Goal: Task Accomplishment & Management: Use online tool/utility

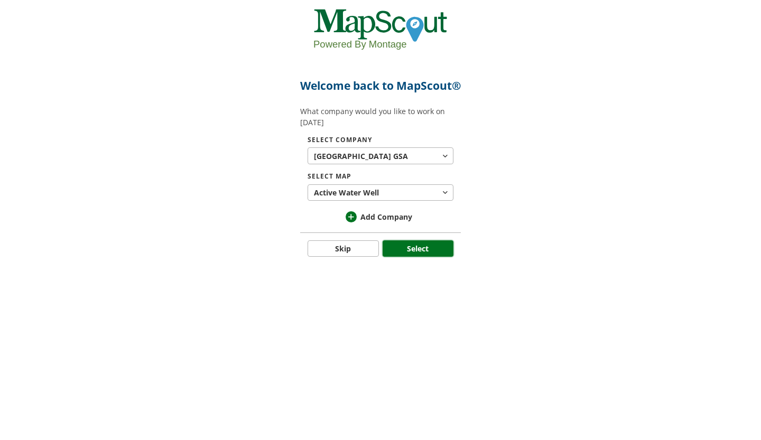
click at [422, 257] on button "Select" at bounding box center [418, 248] width 71 height 17
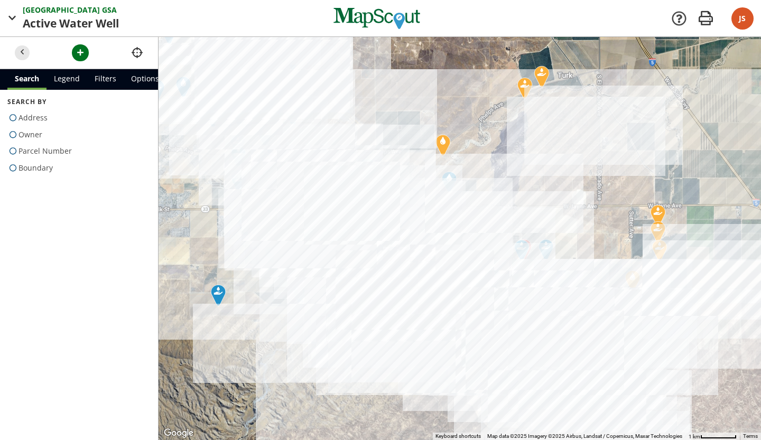
drag, startPoint x: 538, startPoint y: 185, endPoint x: 382, endPoint y: 111, distance: 172.6
click at [382, 111] on div at bounding box center [460, 238] width 603 height 403
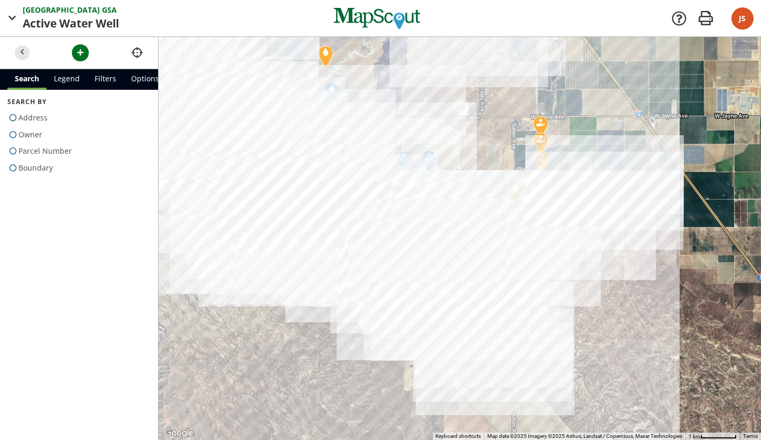
drag, startPoint x: 521, startPoint y: 146, endPoint x: 402, endPoint y: 58, distance: 148.2
click at [402, 58] on div at bounding box center [460, 238] width 603 height 403
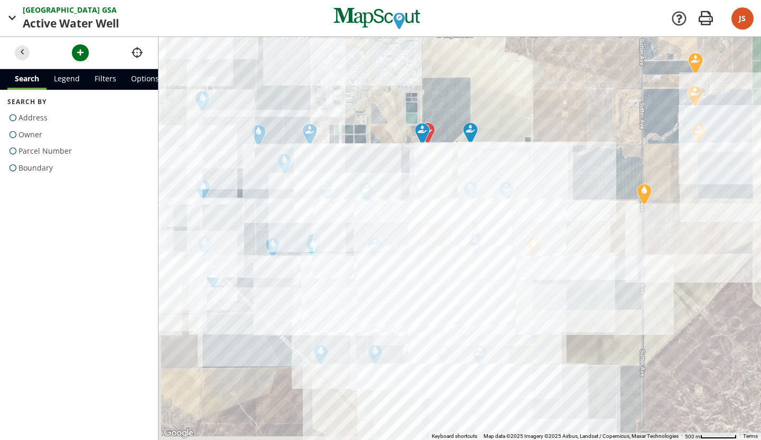
drag, startPoint x: 465, startPoint y: 145, endPoint x: 523, endPoint y: 79, distance: 88.0
click at [523, 79] on div at bounding box center [460, 238] width 603 height 403
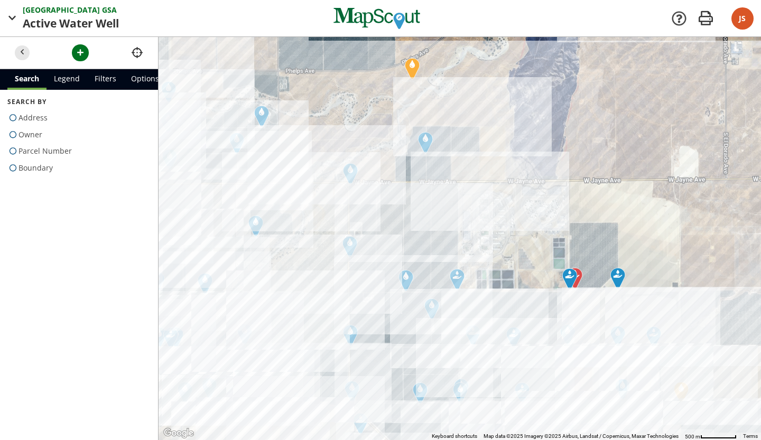
drag, startPoint x: 616, startPoint y: 239, endPoint x: 761, endPoint y: 384, distance: 204.4
click at [761, 384] on div at bounding box center [460, 238] width 603 height 403
click at [24, 54] on span "button" at bounding box center [22, 52] width 11 height 11
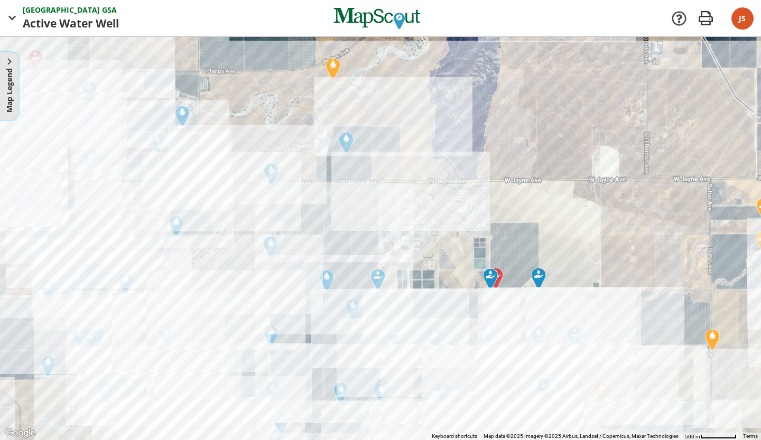
click at [15, 61] on button "Map Legend" at bounding box center [9, 86] width 18 height 68
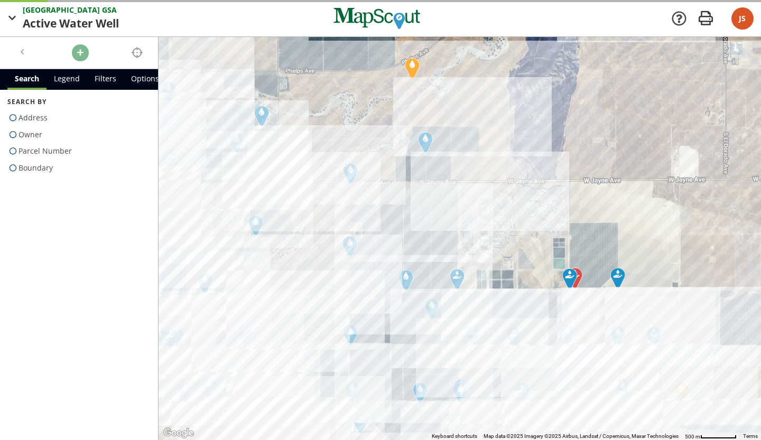
click at [15, 61] on header at bounding box center [79, 53] width 158 height 32
click at [69, 76] on link "Legend" at bounding box center [67, 79] width 41 height 21
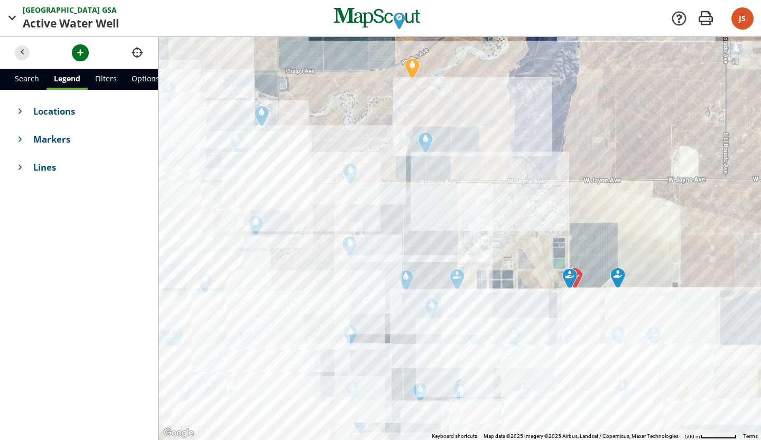
click at [61, 142] on span "Markers" at bounding box center [88, 139] width 110 height 13
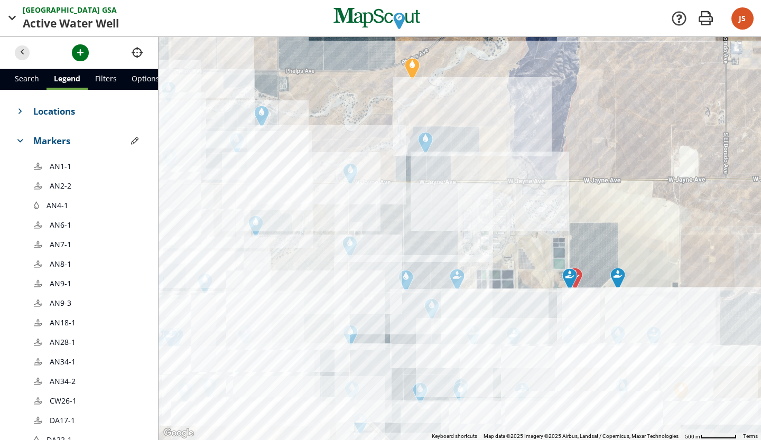
click at [73, 114] on span "Locations" at bounding box center [88, 111] width 110 height 13
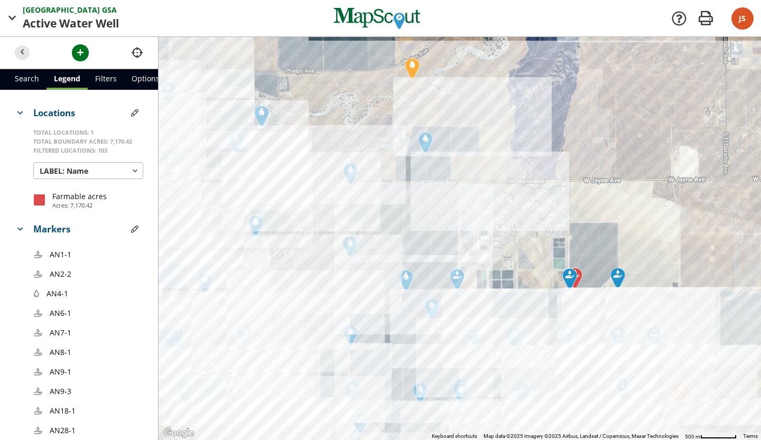
click at [104, 78] on link "Filters" at bounding box center [106, 79] width 36 height 21
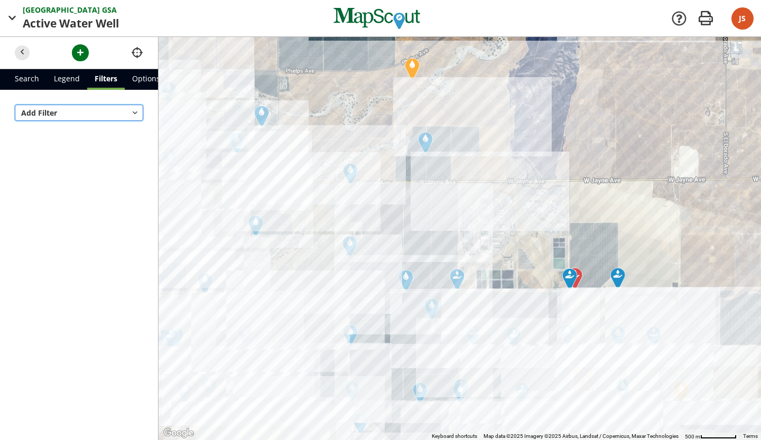
click at [86, 113] on button "Add Filter" at bounding box center [79, 113] width 128 height 17
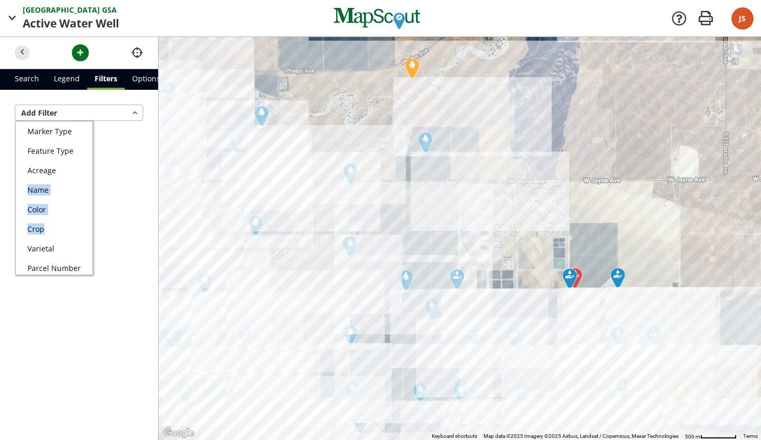
drag, startPoint x: 90, startPoint y: 174, endPoint x: 95, endPoint y: 218, distance: 44.1
click at [93, 218] on ul "Marker Type Feature Type Acreage Name Color Crop Varietal Parcel Number Address" at bounding box center [54, 198] width 78 height 154
click at [17, 18] on div at bounding box center [380, 220] width 761 height 440
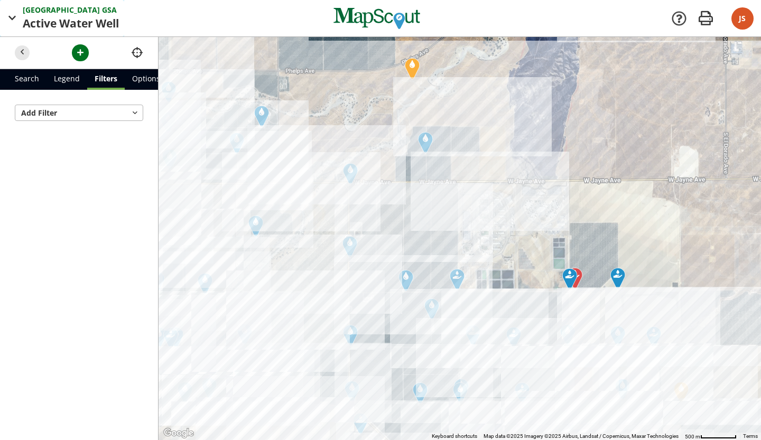
click at [17, 18] on span "button" at bounding box center [12, 18] width 13 height 13
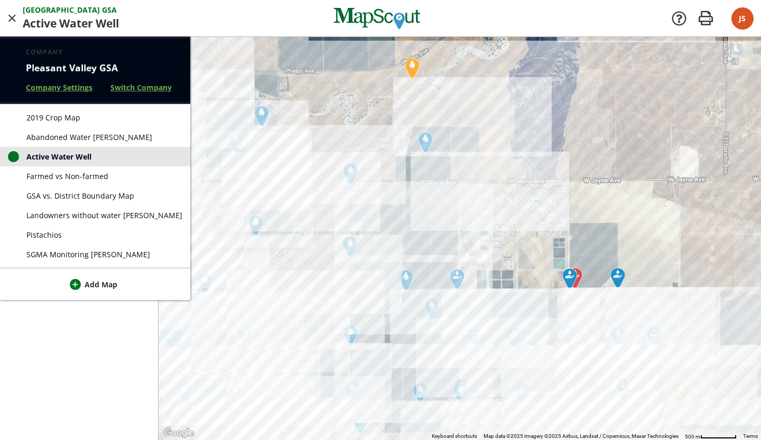
click at [53, 136] on span "Abandoned Water [PERSON_NAME]" at bounding box center [89, 137] width 126 height 11
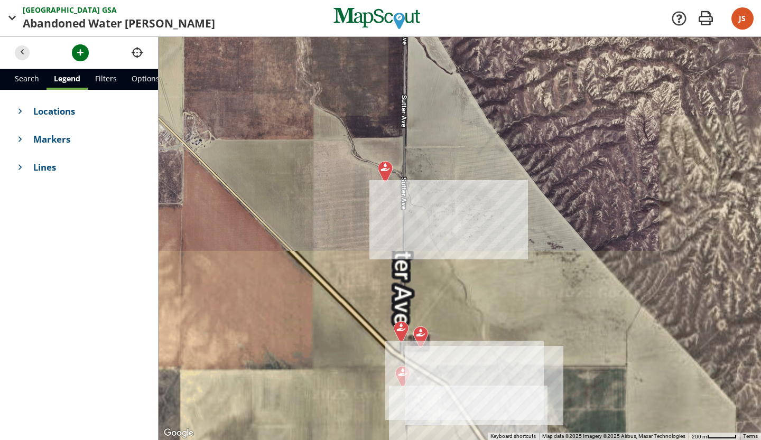
drag, startPoint x: 473, startPoint y: 396, endPoint x: 455, endPoint y: 186, distance: 211.1
click at [455, 186] on div at bounding box center [460, 238] width 603 height 403
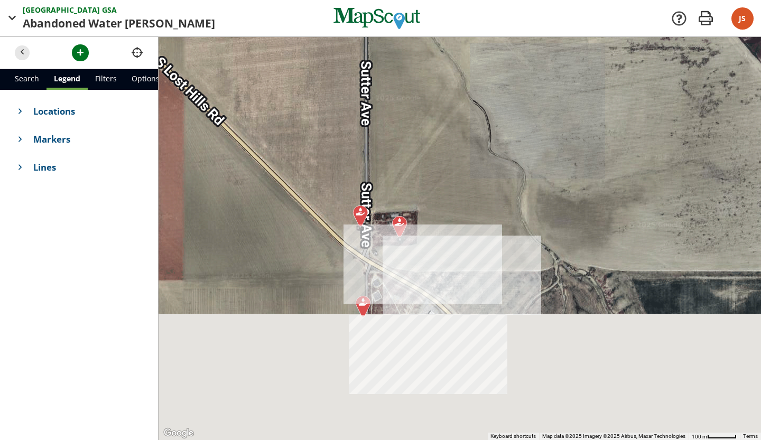
drag, startPoint x: 460, startPoint y: 303, endPoint x: 443, endPoint y: 144, distance: 160.5
click at [443, 144] on div at bounding box center [460, 238] width 603 height 403
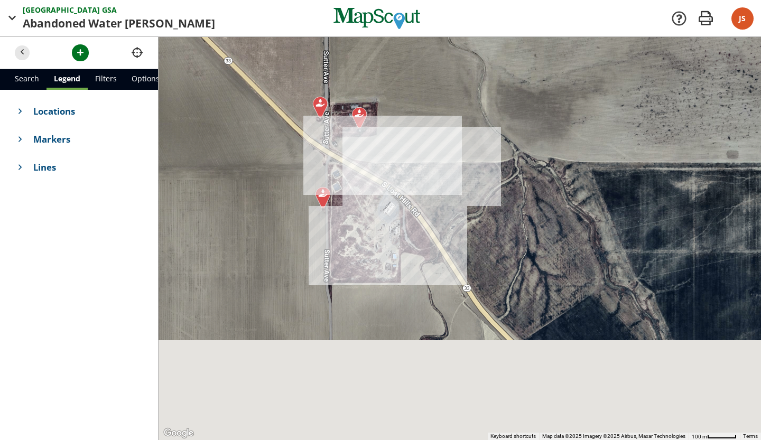
drag, startPoint x: 553, startPoint y: 246, endPoint x: 504, endPoint y: 123, distance: 132.1
click at [504, 123] on div at bounding box center [460, 238] width 603 height 403
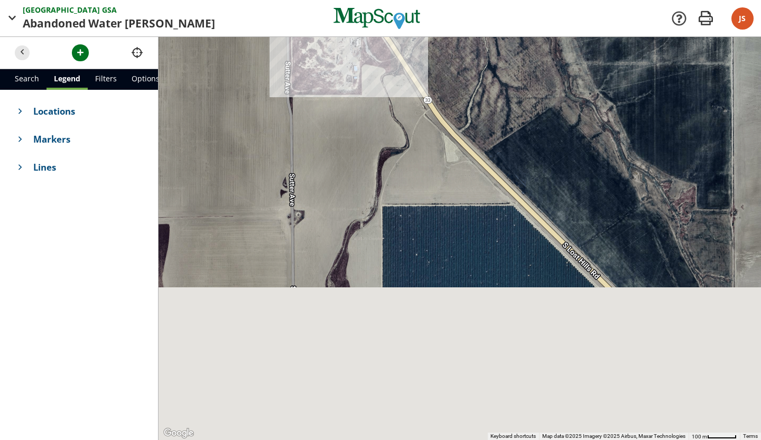
drag, startPoint x: 477, startPoint y: 300, endPoint x: 451, endPoint y: 112, distance: 190.5
click at [451, 112] on div at bounding box center [460, 238] width 603 height 403
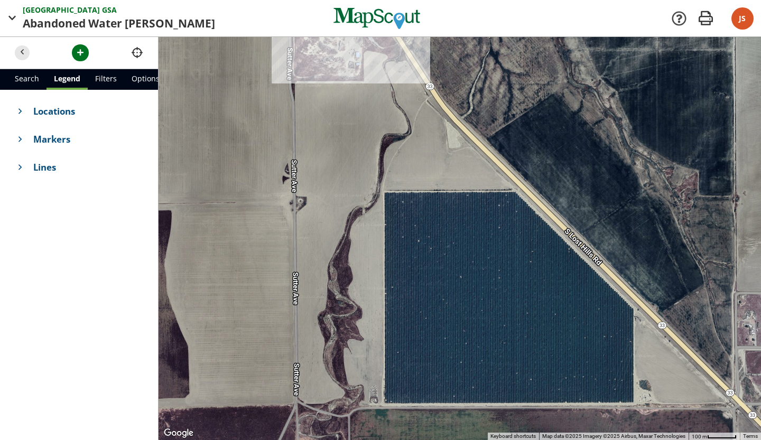
click at [49, 144] on span "Markers" at bounding box center [88, 139] width 110 height 13
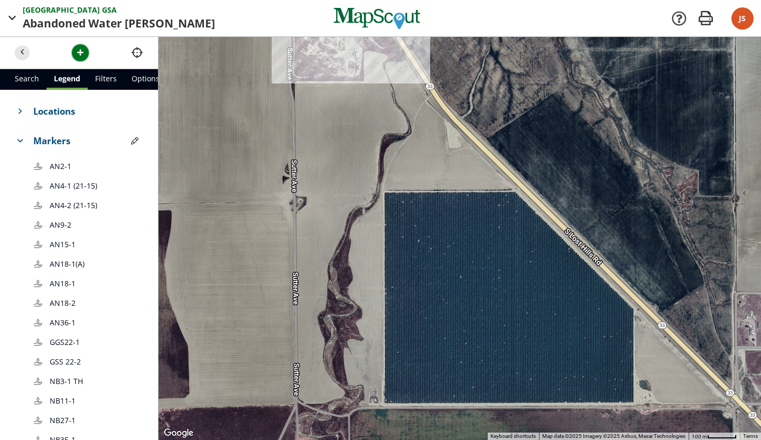
click at [77, 52] on span "button" at bounding box center [80, 52] width 11 height 11
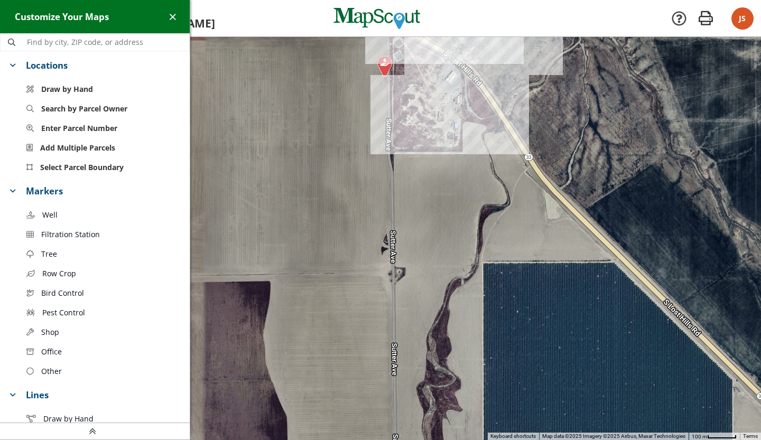
drag, startPoint x: 266, startPoint y: 223, endPoint x: 446, endPoint y: 294, distance: 192.9
click at [446, 294] on div at bounding box center [380, 238] width 761 height 403
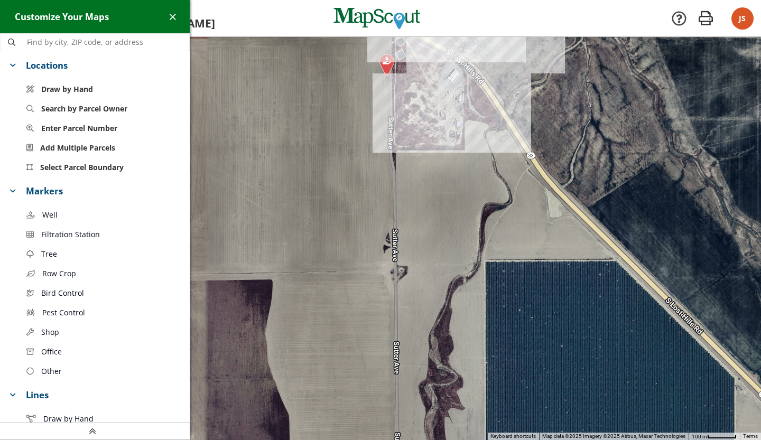
click at [81, 216] on link "Well" at bounding box center [103, 215] width 171 height 20
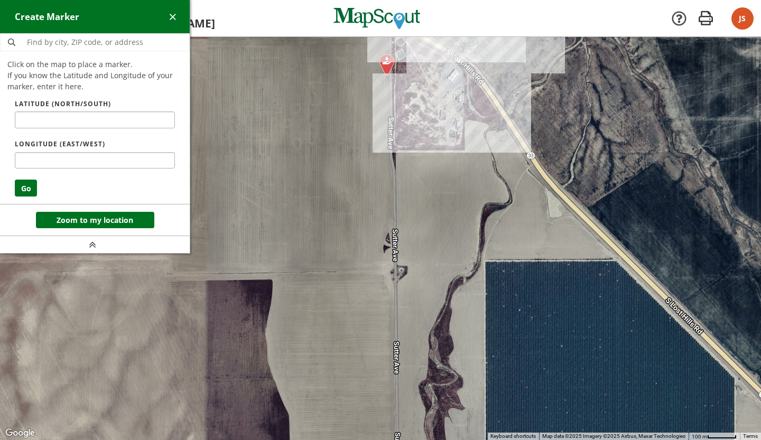
click at [400, 269] on div at bounding box center [380, 239] width 761 height 403
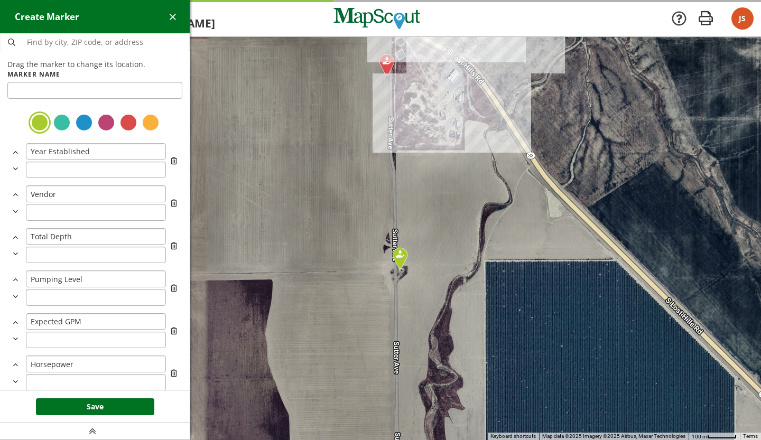
click at [122, 127] on div at bounding box center [128, 122] width 19 height 19
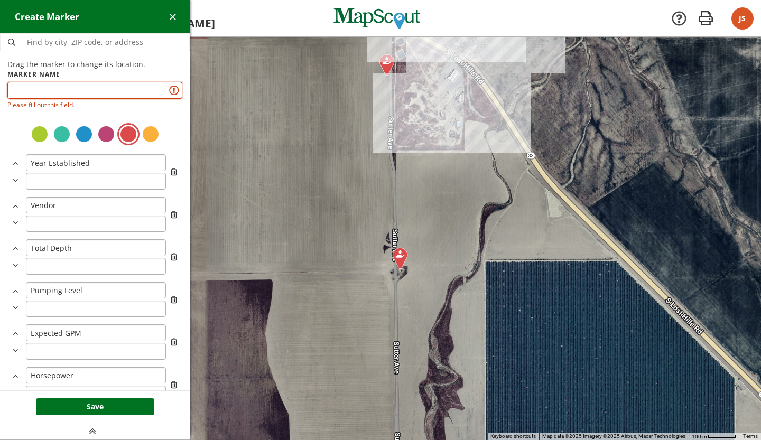
click at [113, 90] on input "text" at bounding box center [94, 90] width 175 height 17
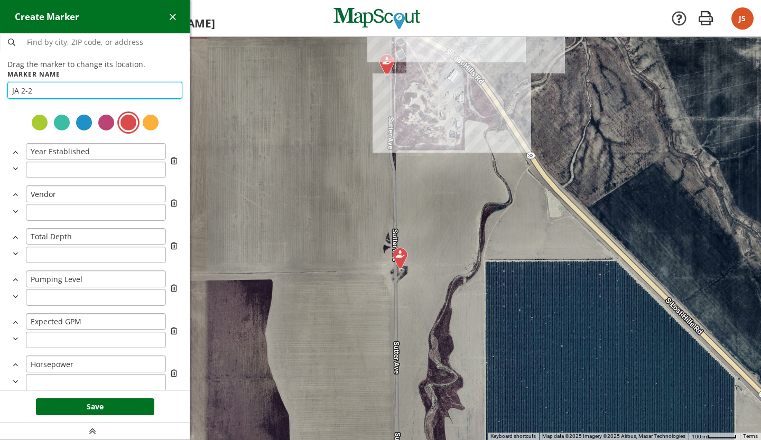
type input "JA 2-2"
click at [114, 406] on button "Save" at bounding box center [95, 407] width 118 height 17
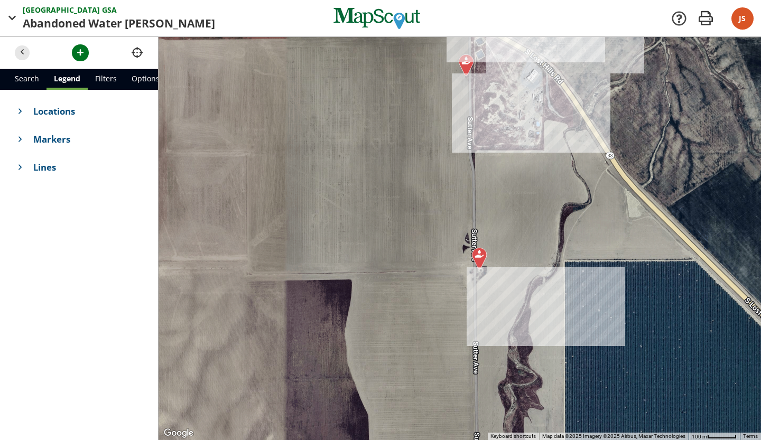
click at [483, 267] on img at bounding box center [479, 258] width 24 height 31
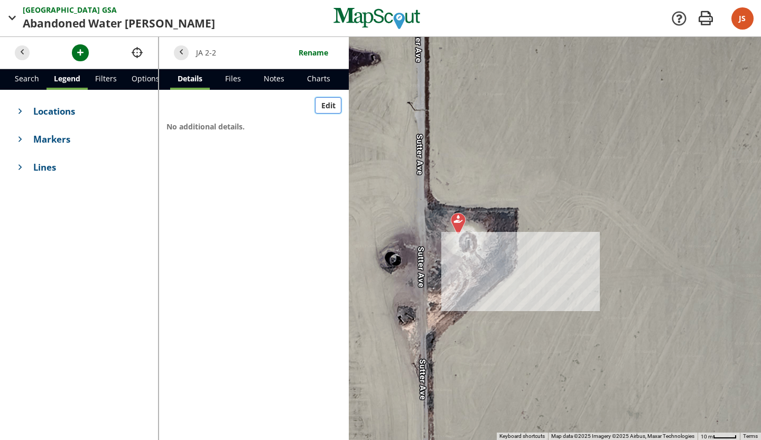
click at [338, 113] on button "Edit" at bounding box center [328, 105] width 26 height 17
click at [318, 110] on button "Done" at bounding box center [325, 105] width 31 height 17
click at [318, 110] on button "Edit" at bounding box center [328, 105] width 26 height 17
click at [308, 153] on button "Add Additional Details" at bounding box center [255, 148] width 140 height 17
click at [457, 233] on img at bounding box center [458, 223] width 24 height 31
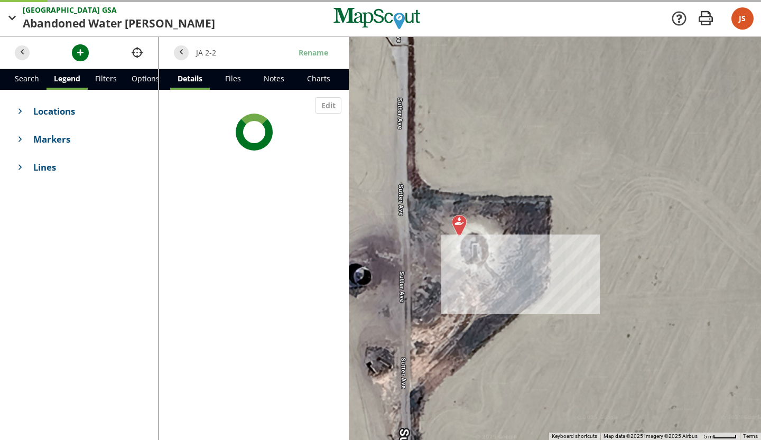
click at [457, 233] on img at bounding box center [459, 225] width 24 height 31
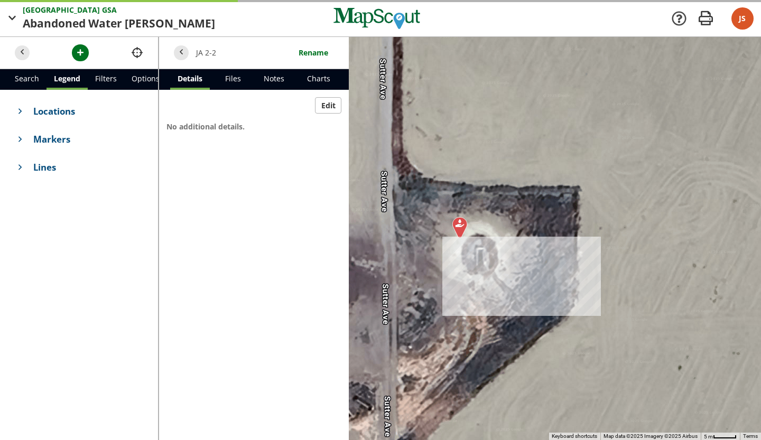
click at [457, 233] on img at bounding box center [460, 227] width 24 height 31
click at [45, 137] on span "Markers" at bounding box center [88, 139] width 110 height 13
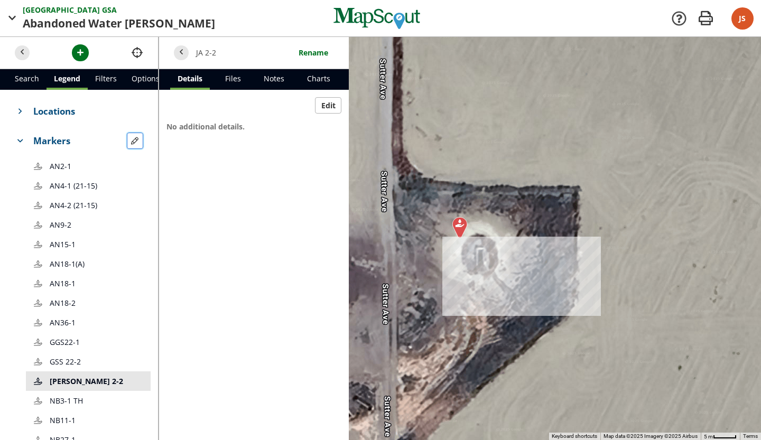
click at [129, 138] on span "button" at bounding box center [134, 140] width 11 height 11
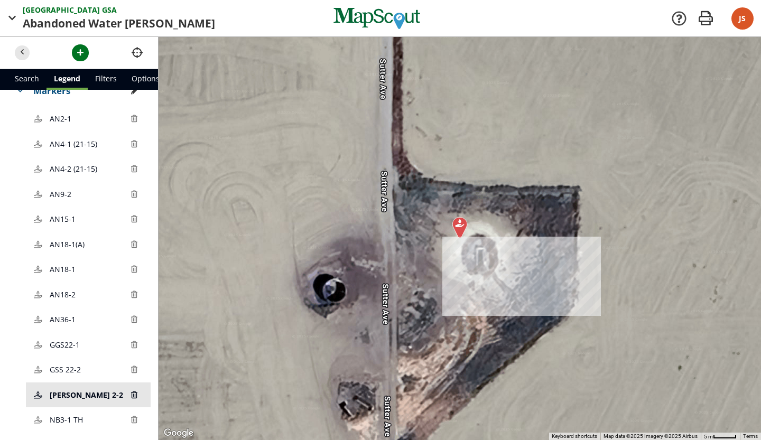
scroll to position [53, 0]
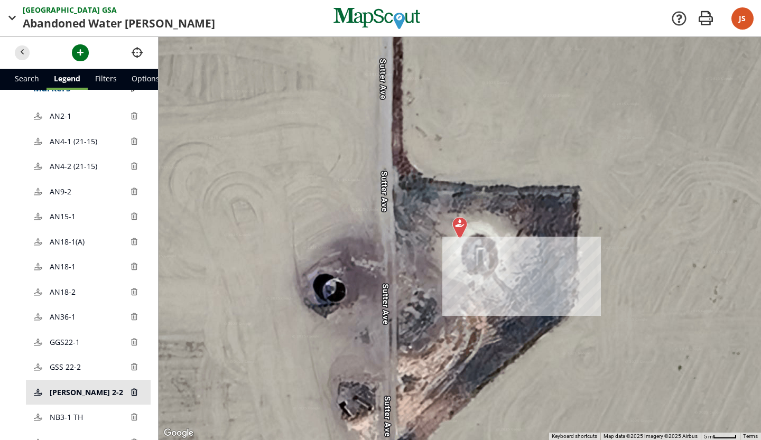
click at [63, 385] on link "JA 2-2 2-2" at bounding box center [88, 392] width 125 height 25
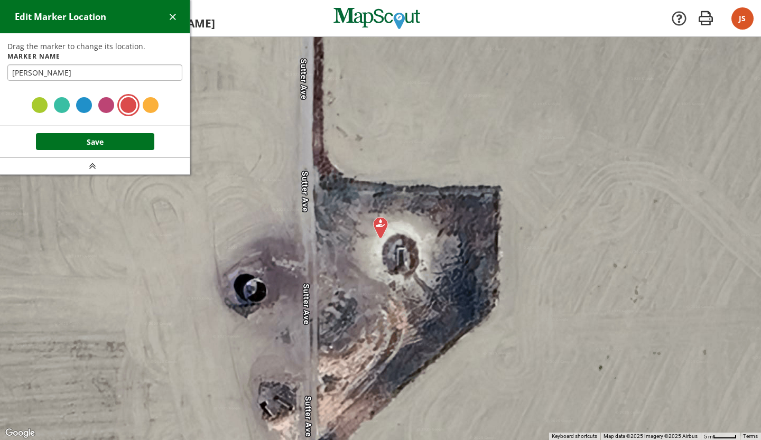
type input "J"
type input "AN2-2"
click at [90, 140] on button "Save" at bounding box center [95, 141] width 118 height 17
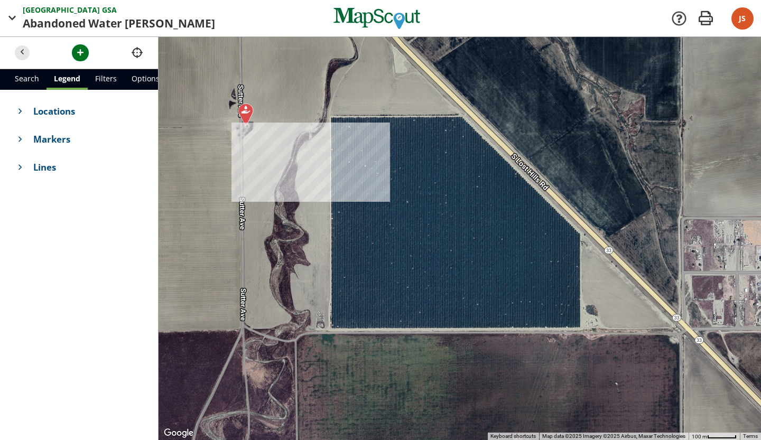
drag, startPoint x: 497, startPoint y: 271, endPoint x: 360, endPoint y: 151, distance: 182.0
click at [360, 151] on div at bounding box center [460, 238] width 603 height 403
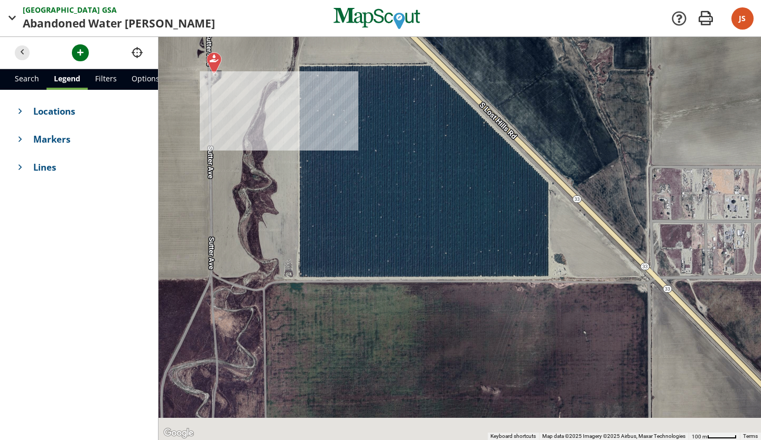
drag, startPoint x: 542, startPoint y: 247, endPoint x: 510, endPoint y: 195, distance: 61.5
click at [510, 195] on div at bounding box center [460, 238] width 603 height 403
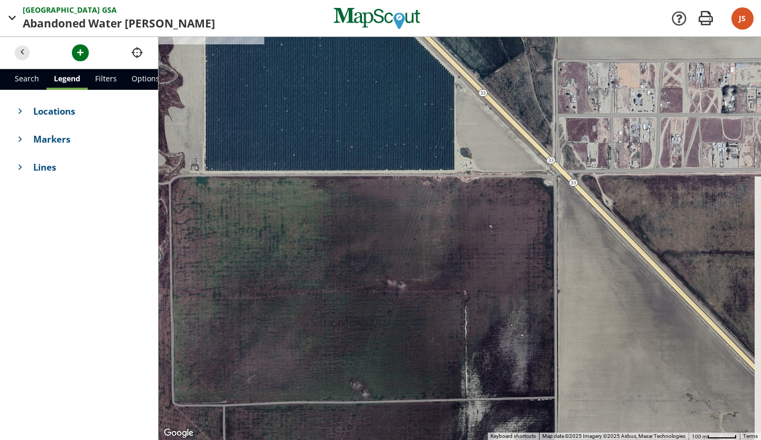
drag, startPoint x: 468, startPoint y: 323, endPoint x: 374, endPoint y: 214, distance: 143.9
click at [374, 214] on div at bounding box center [460, 238] width 603 height 403
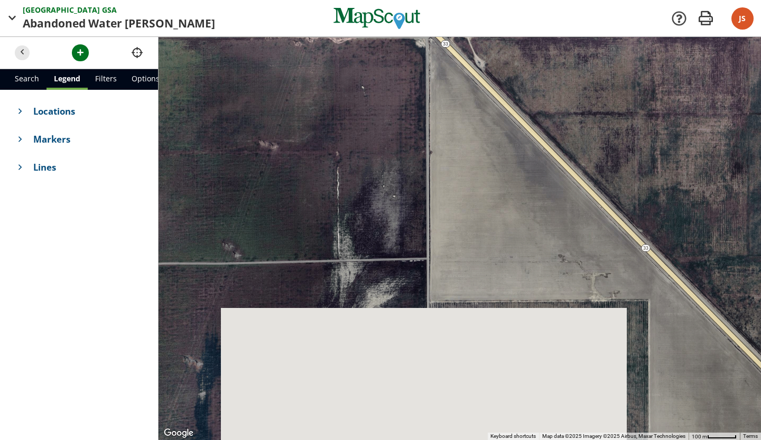
drag, startPoint x: 635, startPoint y: 228, endPoint x: 508, endPoint y: 88, distance: 188.6
click at [508, 88] on div at bounding box center [460, 238] width 603 height 403
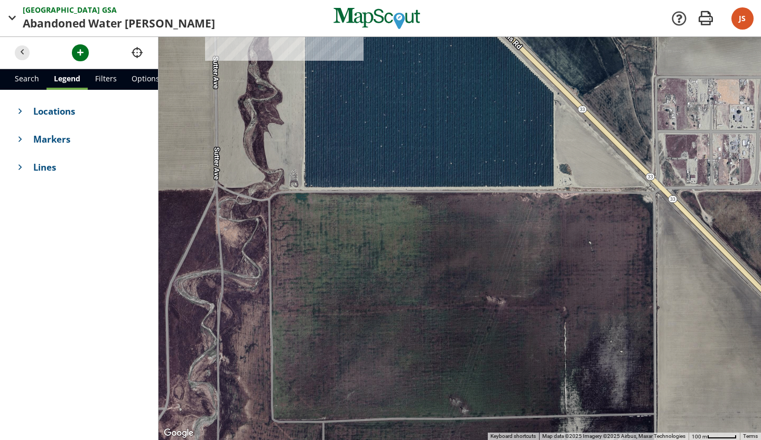
drag, startPoint x: 455, startPoint y: 266, endPoint x: 682, endPoint y: 425, distance: 277.4
click at [682, 425] on div at bounding box center [460, 238] width 603 height 403
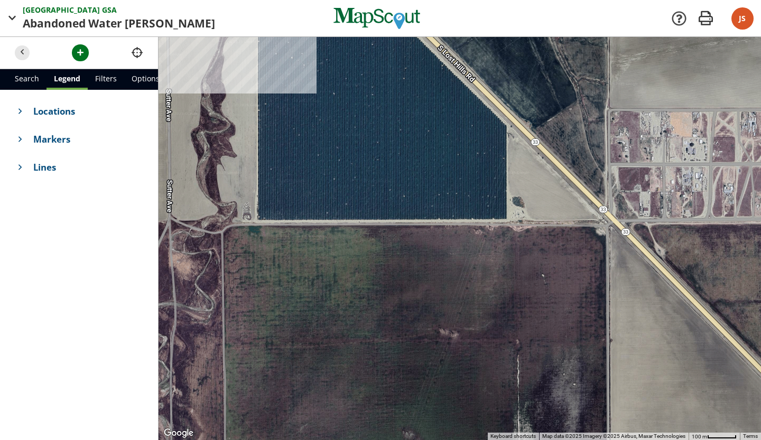
drag, startPoint x: 493, startPoint y: 307, endPoint x: 495, endPoint y: 395, distance: 88.8
click at [493, 393] on div at bounding box center [460, 238] width 603 height 403
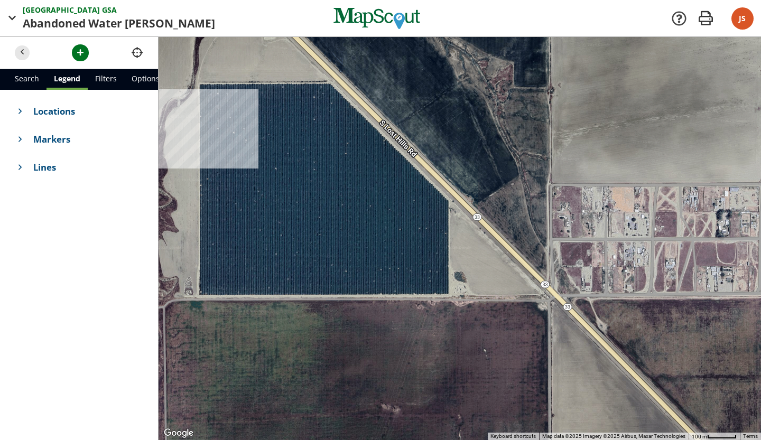
drag, startPoint x: 423, startPoint y: 253, endPoint x: 263, endPoint y: 208, distance: 165.8
click at [263, 208] on div at bounding box center [460, 238] width 603 height 403
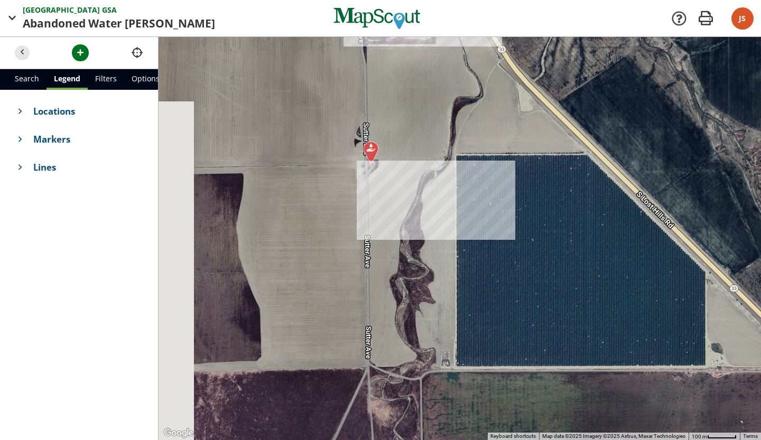
drag, startPoint x: 438, startPoint y: 294, endPoint x: 703, endPoint y: 372, distance: 276.5
click at [710, 371] on div at bounding box center [460, 238] width 603 height 403
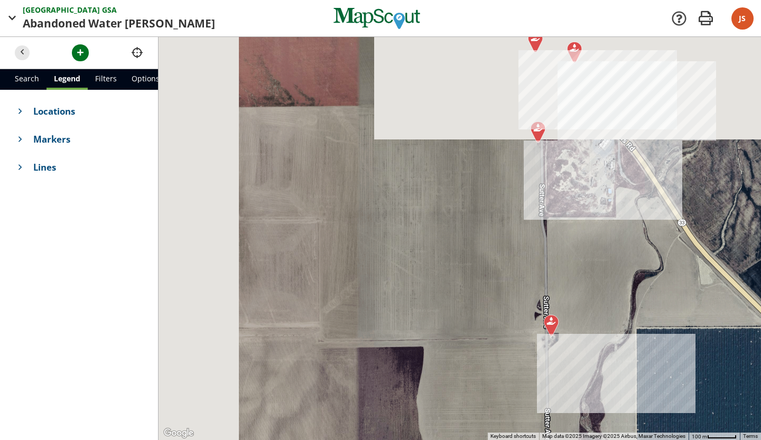
drag, startPoint x: 489, startPoint y: 221, endPoint x: 667, endPoint y: 416, distance: 263.7
click at [667, 416] on div at bounding box center [460, 238] width 603 height 403
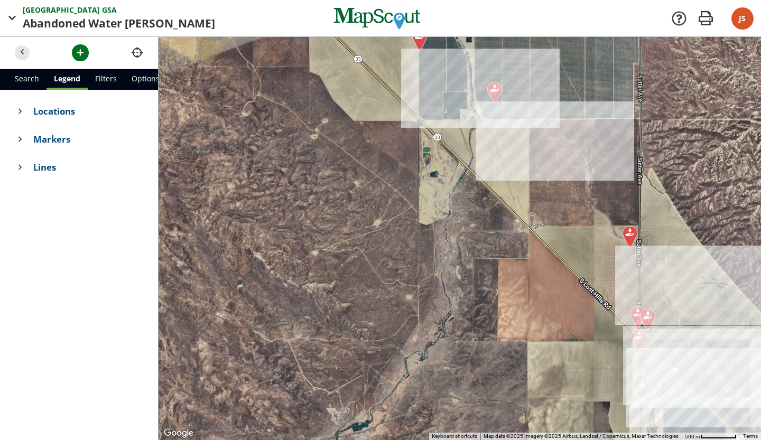
click at [515, 278] on div at bounding box center [460, 238] width 603 height 403
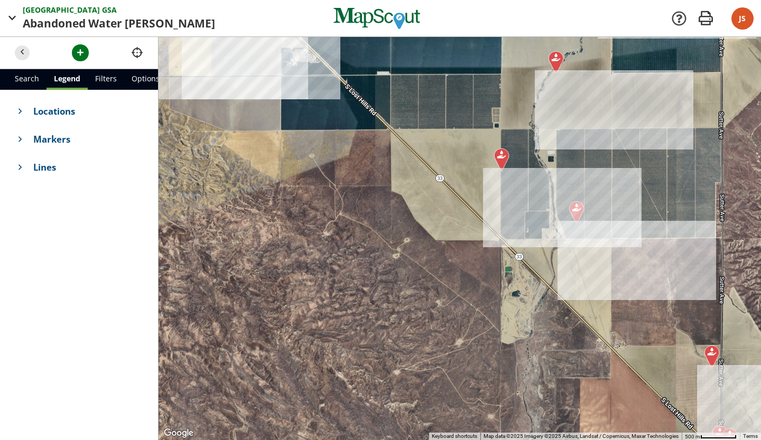
drag, startPoint x: 515, startPoint y: 278, endPoint x: 596, endPoint y: 403, distance: 148.7
click at [596, 403] on div at bounding box center [460, 238] width 603 height 403
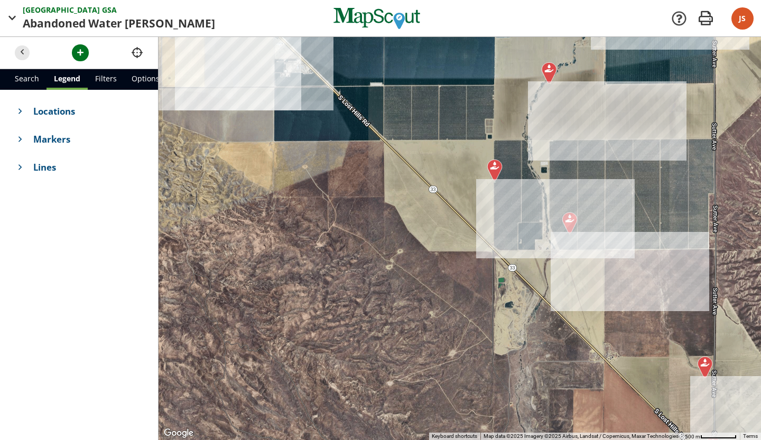
drag, startPoint x: 494, startPoint y: 237, endPoint x: 484, endPoint y: 266, distance: 30.3
click at [484, 266] on div at bounding box center [460, 238] width 603 height 403
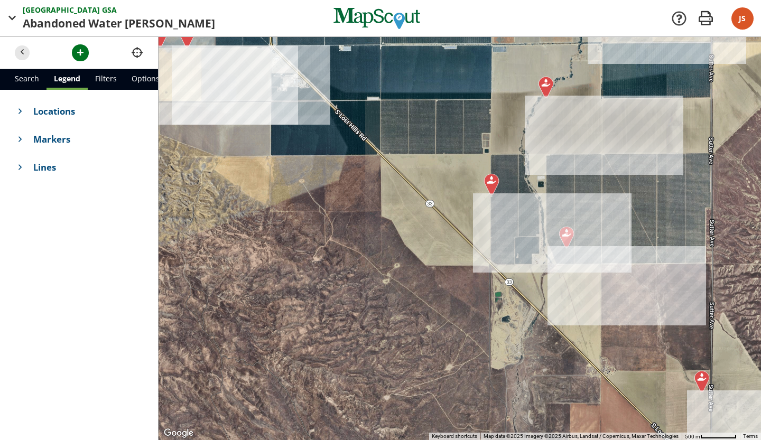
click at [486, 247] on div at bounding box center [460, 238] width 603 height 403
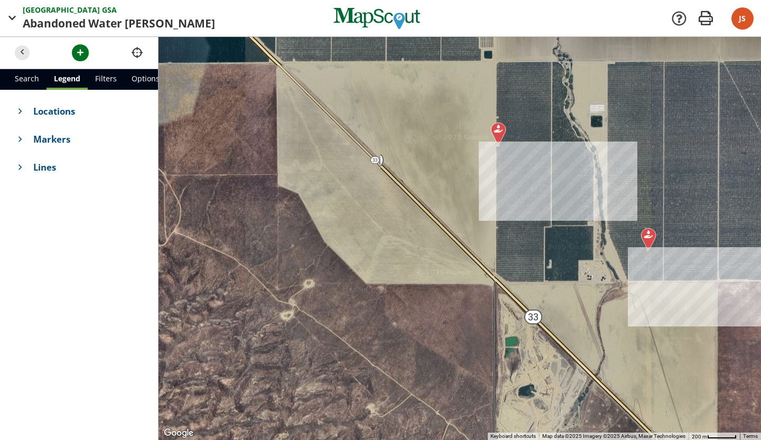
click at [505, 232] on div at bounding box center [460, 238] width 603 height 403
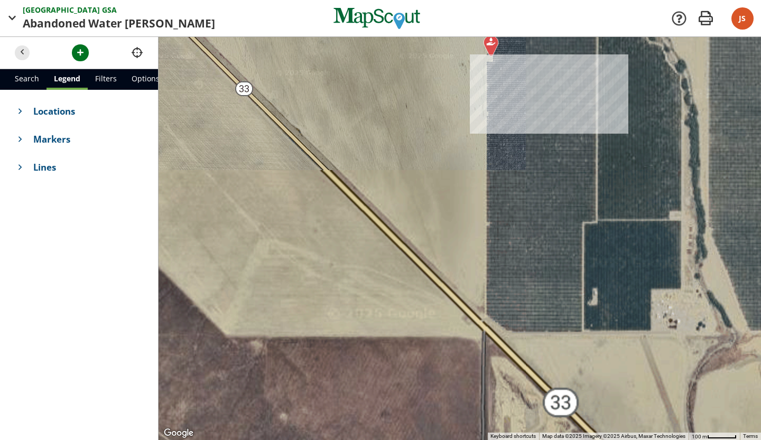
click at [505, 232] on div at bounding box center [460, 238] width 603 height 403
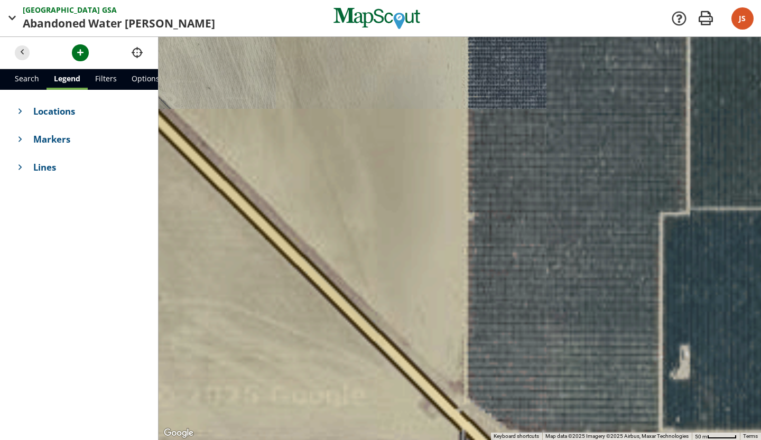
click at [477, 221] on div at bounding box center [460, 238] width 603 height 403
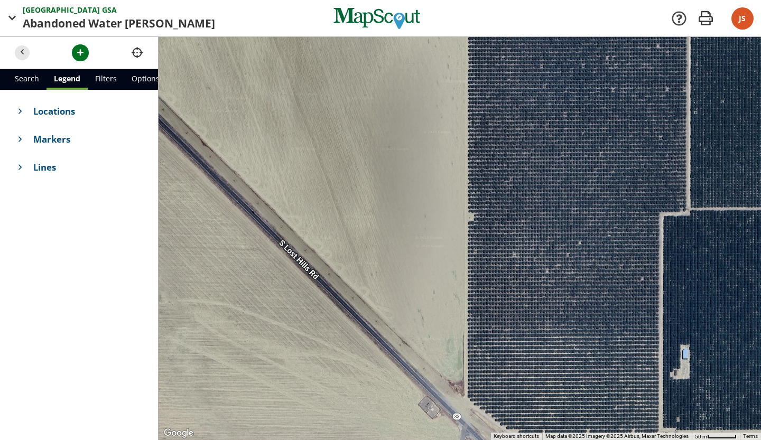
click at [477, 221] on div at bounding box center [460, 238] width 603 height 403
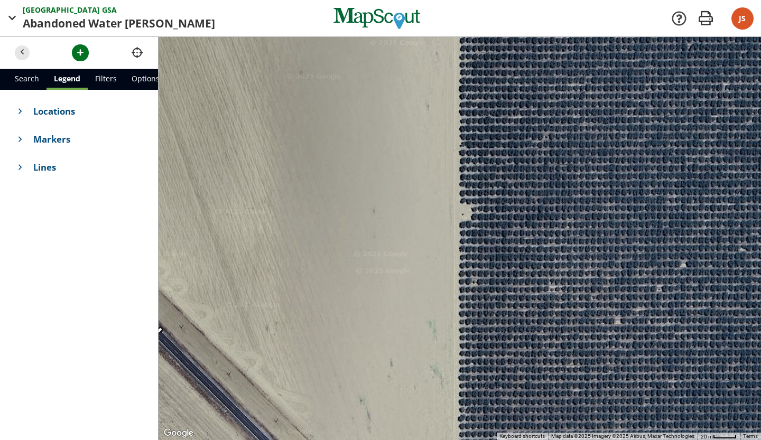
click at [477, 221] on div at bounding box center [460, 238] width 603 height 403
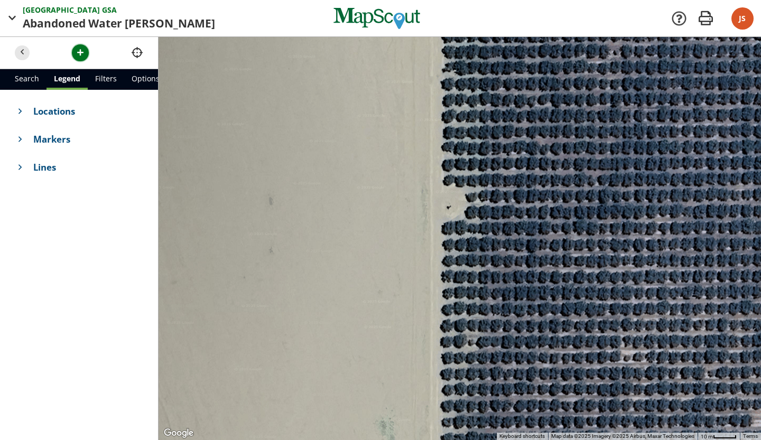
click at [84, 52] on span "button" at bounding box center [80, 52] width 11 height 11
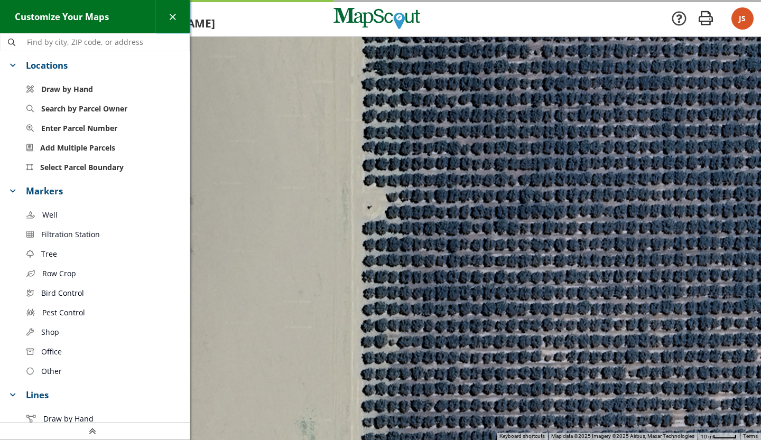
click at [176, 19] on span "button" at bounding box center [172, 16] width 11 height 11
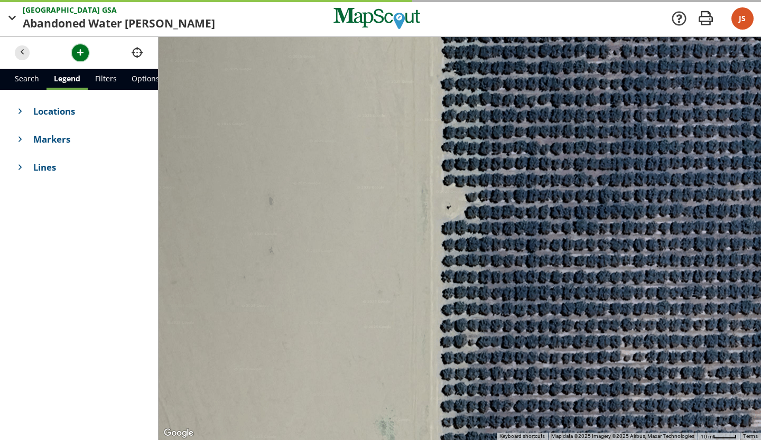
click at [77, 48] on span "button" at bounding box center [80, 52] width 11 height 11
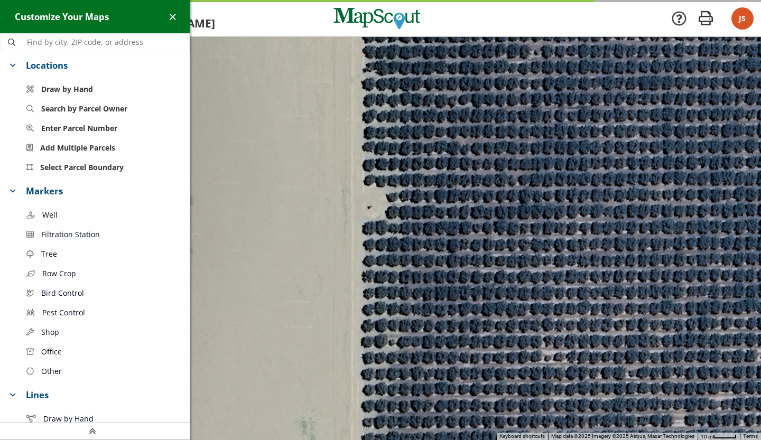
click at [77, 214] on link "Well" at bounding box center [103, 215] width 171 height 20
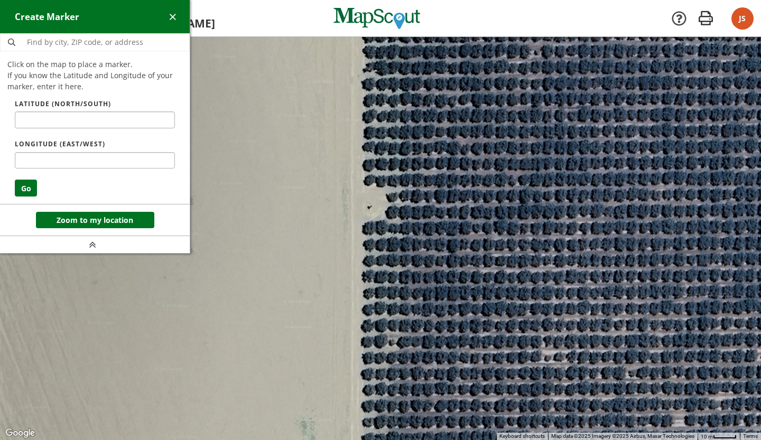
click at [365, 205] on div at bounding box center [380, 238] width 761 height 403
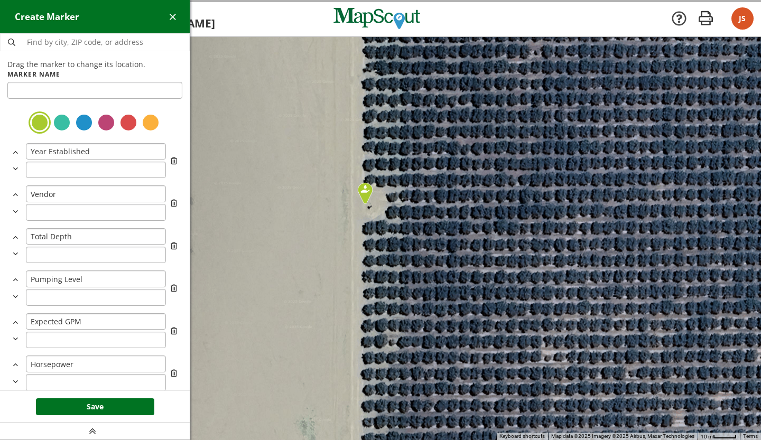
click at [121, 127] on div at bounding box center [128, 122] width 19 height 19
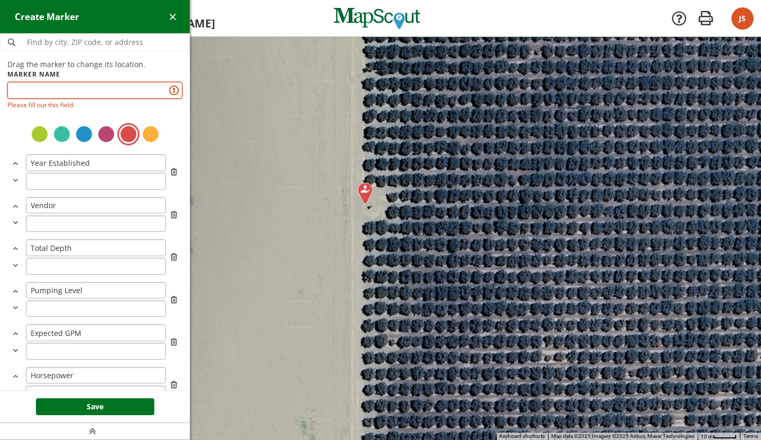
click at [91, 96] on input "text" at bounding box center [94, 90] width 175 height 17
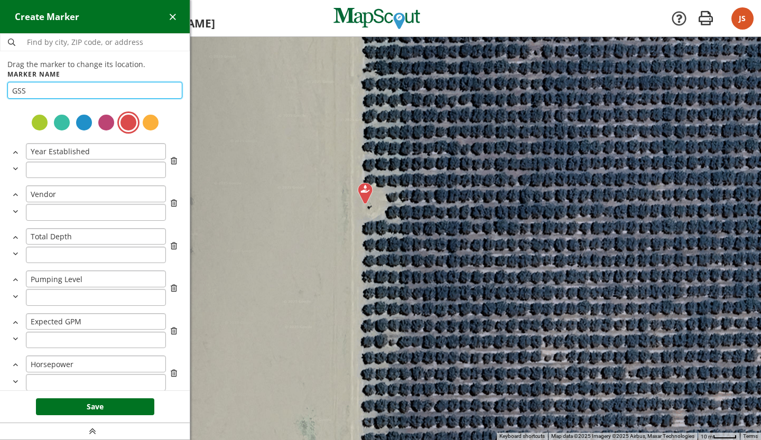
type input "GSS"
click at [113, 406] on button "Save" at bounding box center [95, 407] width 118 height 17
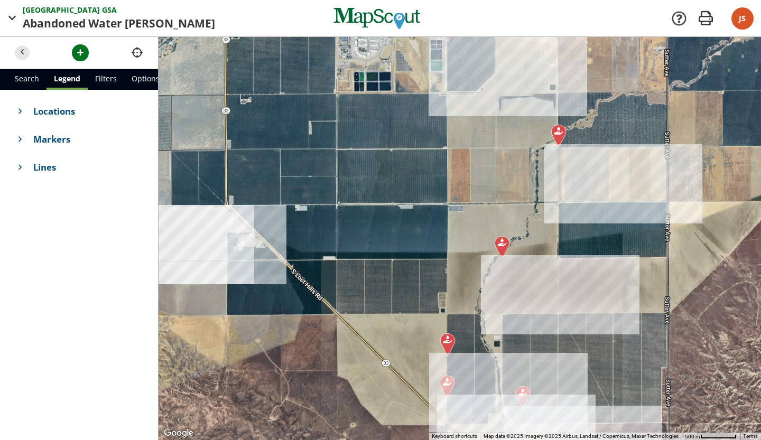
drag, startPoint x: 328, startPoint y: 236, endPoint x: 474, endPoint y: 357, distance: 190.3
click at [474, 357] on div at bounding box center [460, 238] width 603 height 403
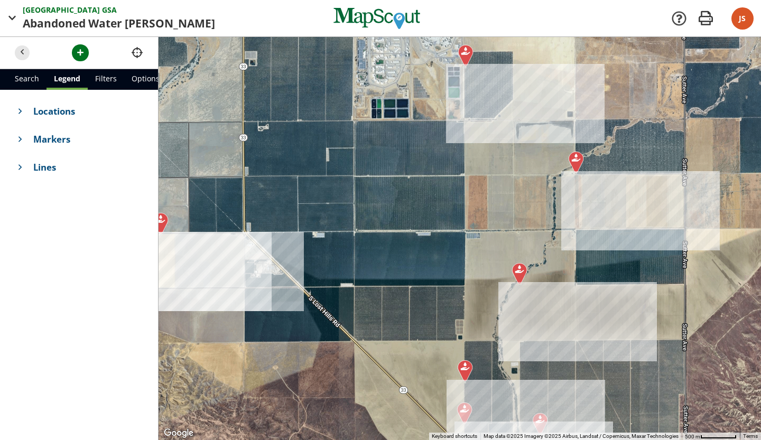
drag, startPoint x: 492, startPoint y: 369, endPoint x: 507, endPoint y: 397, distance: 32.7
click at [507, 397] on div at bounding box center [460, 238] width 603 height 403
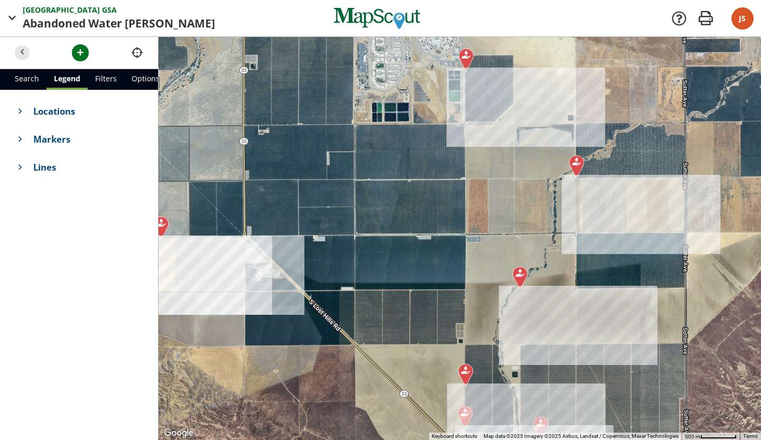
click at [441, 161] on div at bounding box center [460, 238] width 603 height 403
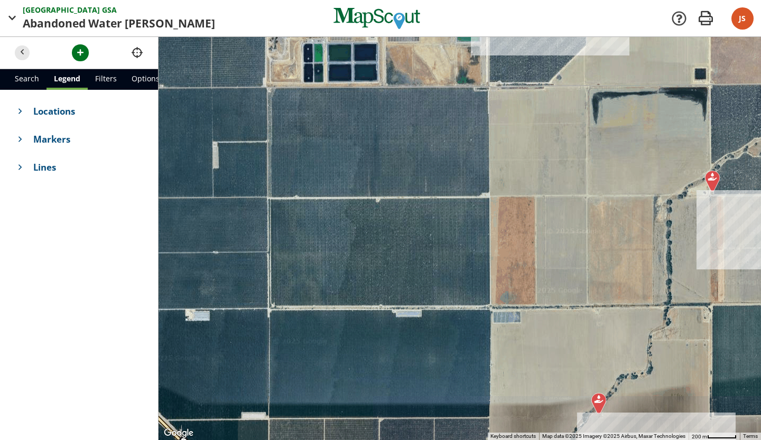
click at [250, 248] on div at bounding box center [460, 238] width 603 height 403
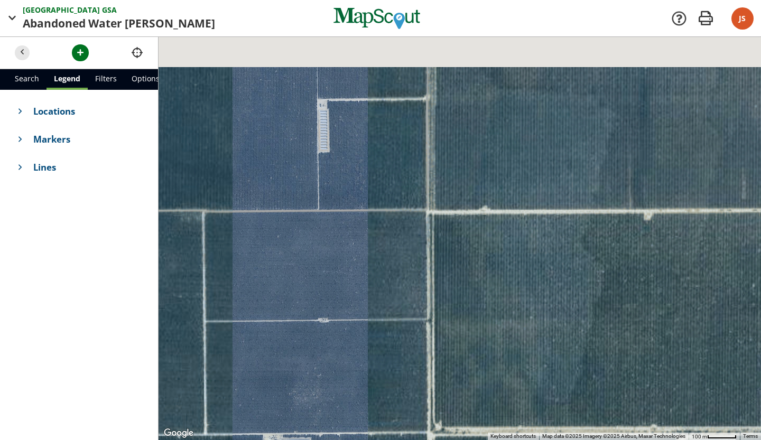
drag, startPoint x: 263, startPoint y: 257, endPoint x: 412, endPoint y: 327, distance: 164.1
click at [412, 327] on div at bounding box center [460, 238] width 603 height 403
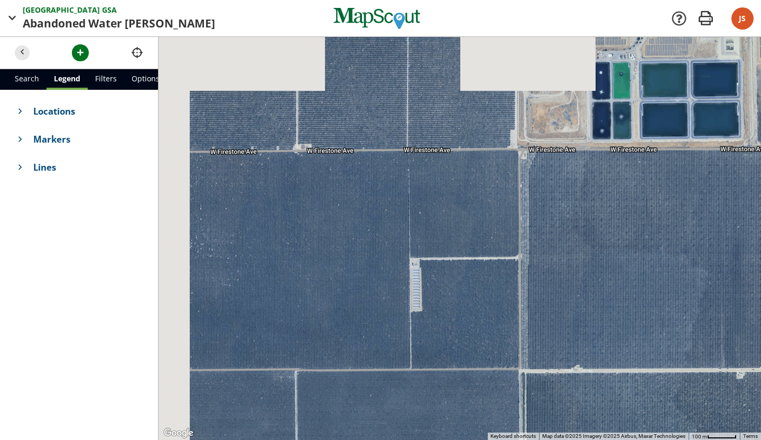
drag, startPoint x: 387, startPoint y: 208, endPoint x: 478, endPoint y: 385, distance: 198.8
click at [478, 385] on div at bounding box center [460, 238] width 603 height 403
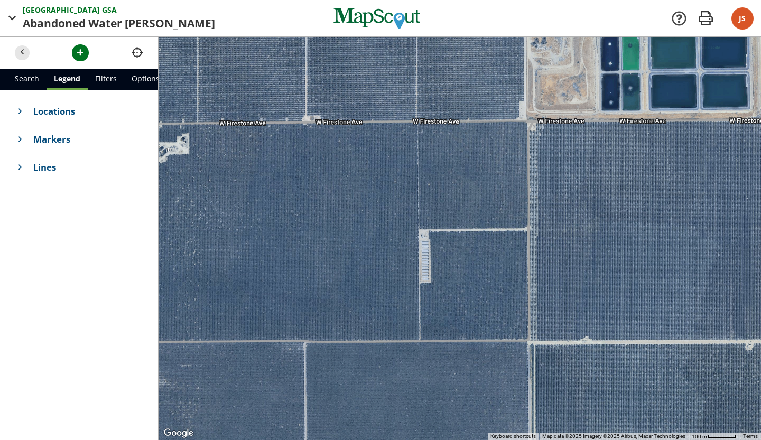
drag, startPoint x: 432, startPoint y: 202, endPoint x: 438, endPoint y: 142, distance: 60.6
click at [438, 142] on div at bounding box center [460, 238] width 603 height 403
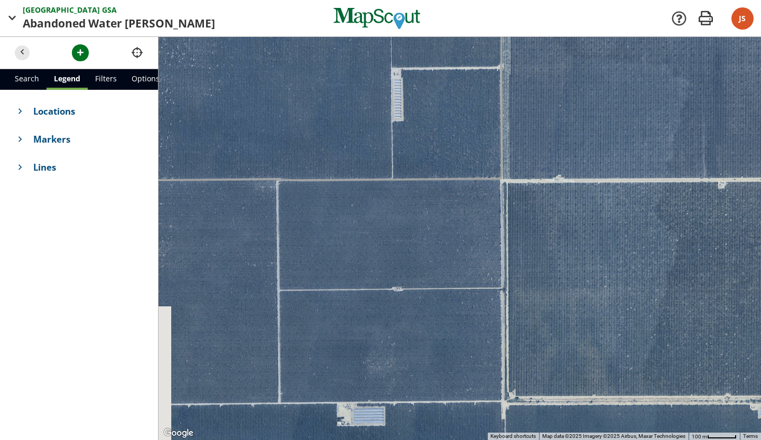
drag, startPoint x: 433, startPoint y: 350, endPoint x: 413, endPoint y: 225, distance: 126.8
click at [414, 218] on div at bounding box center [460, 238] width 603 height 403
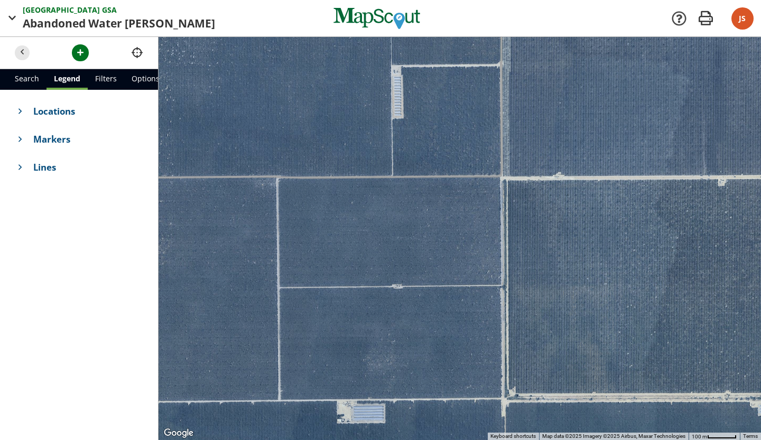
click at [400, 271] on div at bounding box center [460, 238] width 603 height 403
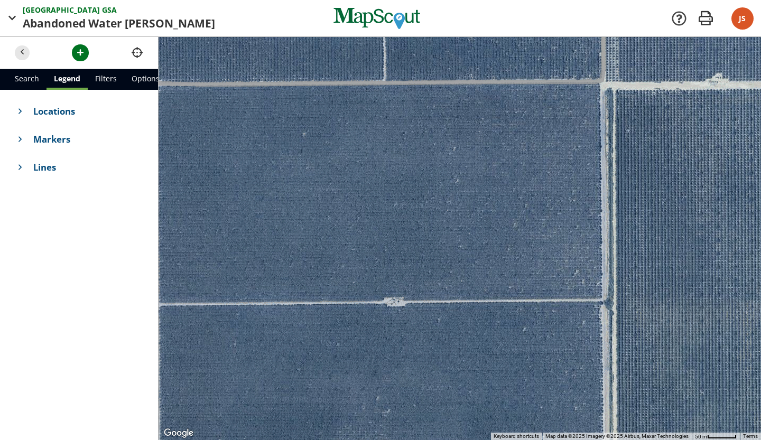
click at [395, 300] on div at bounding box center [460, 238] width 603 height 403
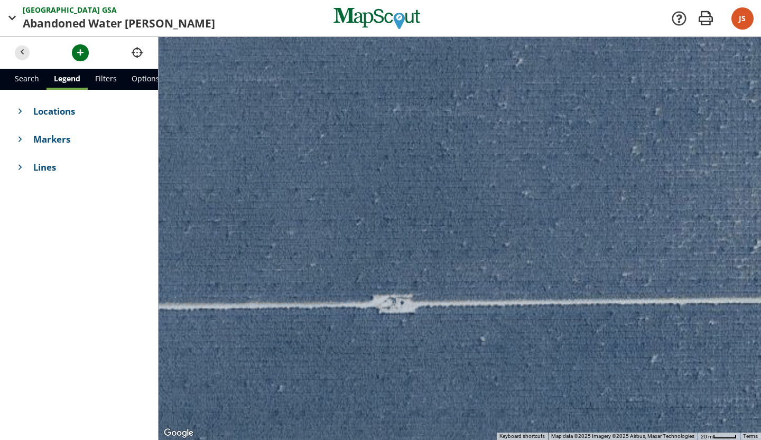
click at [406, 311] on div at bounding box center [460, 238] width 603 height 403
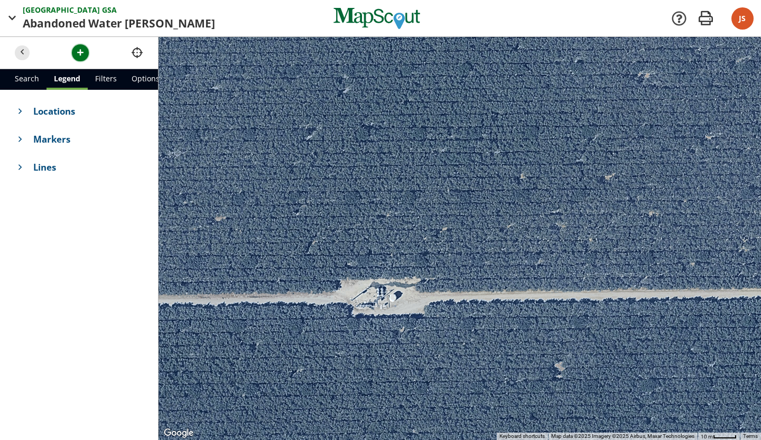
click at [82, 51] on span "button" at bounding box center [80, 52] width 11 height 11
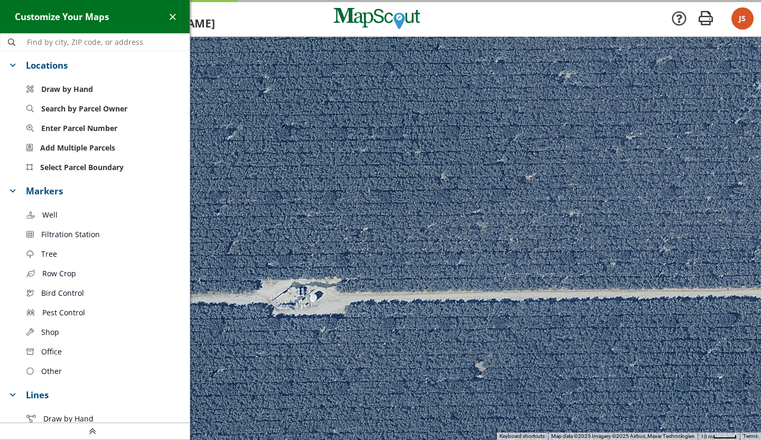
click at [69, 216] on link "Well" at bounding box center [103, 215] width 171 height 20
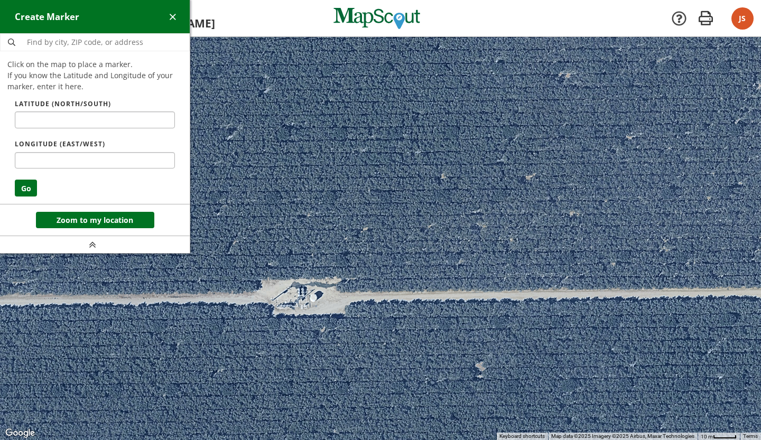
click at [312, 295] on div at bounding box center [380, 238] width 761 height 403
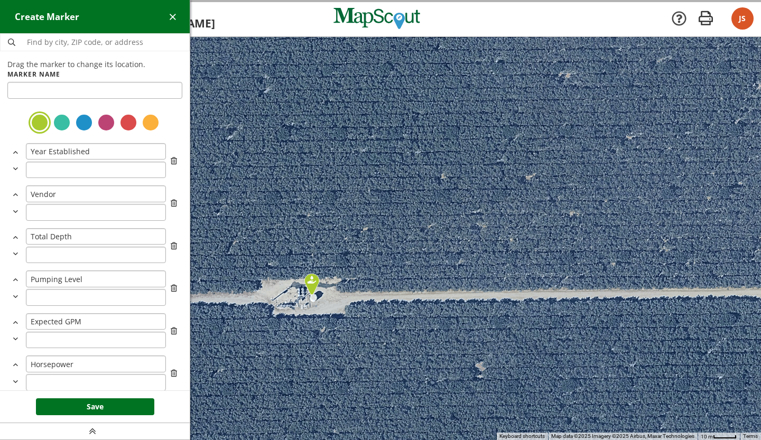
click at [119, 121] on div at bounding box center [94, 123] width 175 height 26
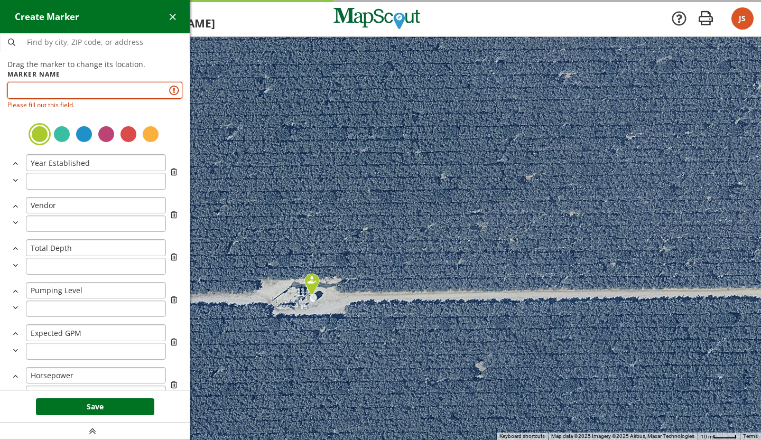
click at [103, 92] on input "text" at bounding box center [94, 90] width 175 height 17
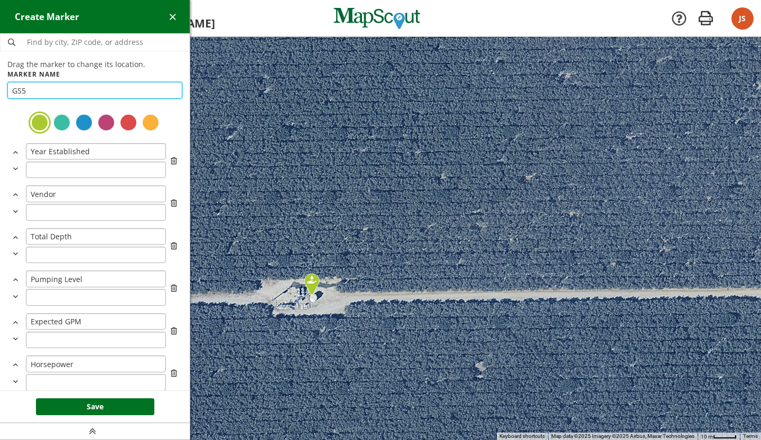
type input "GS5"
click at [90, 403] on button "Save" at bounding box center [95, 407] width 118 height 17
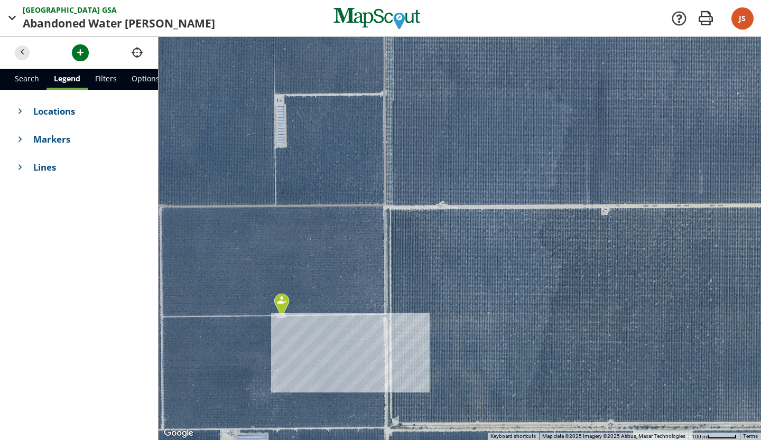
click at [289, 313] on img at bounding box center [282, 304] width 24 height 31
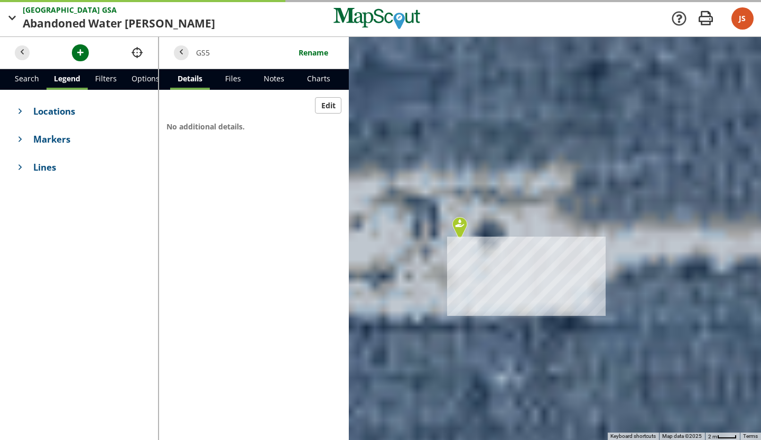
click at [425, 214] on div "To navigate, press the arrow keys." at bounding box center [460, 238] width 603 height 403
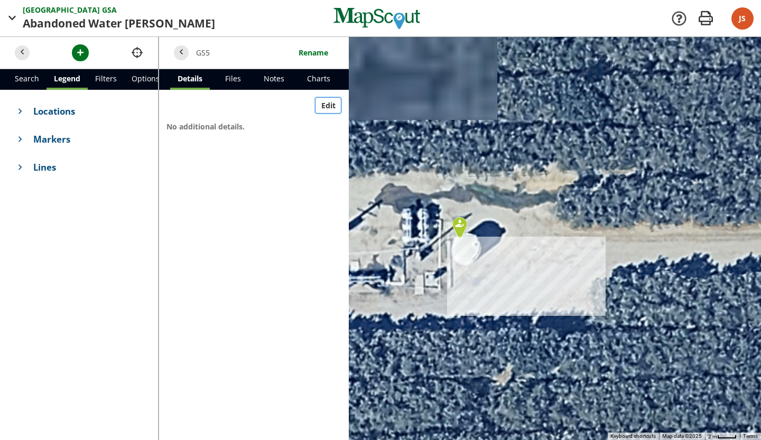
click at [327, 100] on span "Edit" at bounding box center [328, 105] width 14 height 11
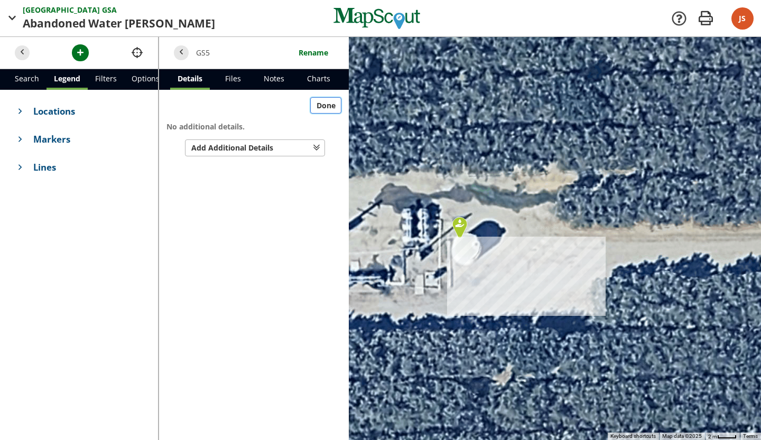
click at [326, 103] on button "Done" at bounding box center [325, 105] width 31 height 17
click at [134, 146] on h4 "Markers" at bounding box center [78, 139] width 143 height 28
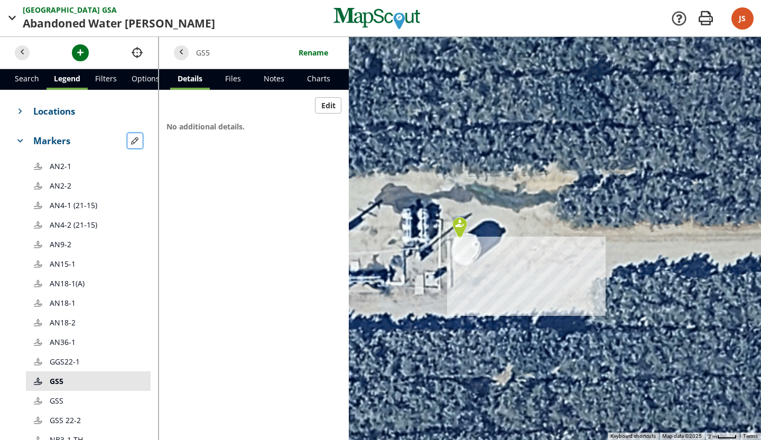
click at [129, 141] on span "button" at bounding box center [134, 140] width 11 height 11
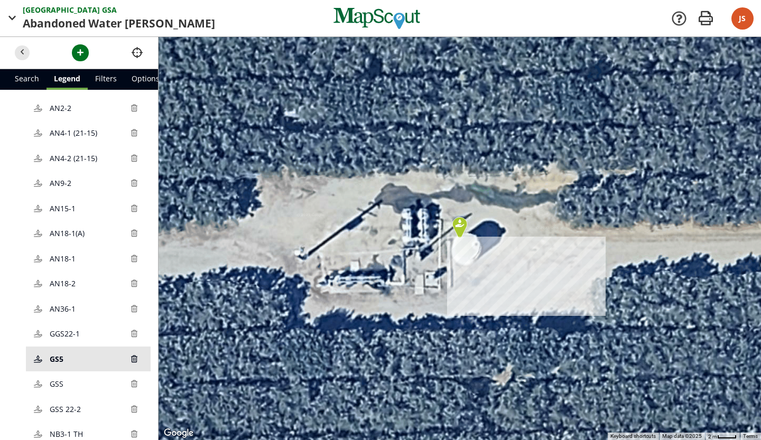
scroll to position [89, 0]
click at [83, 350] on link "GS5" at bounding box center [88, 356] width 125 height 25
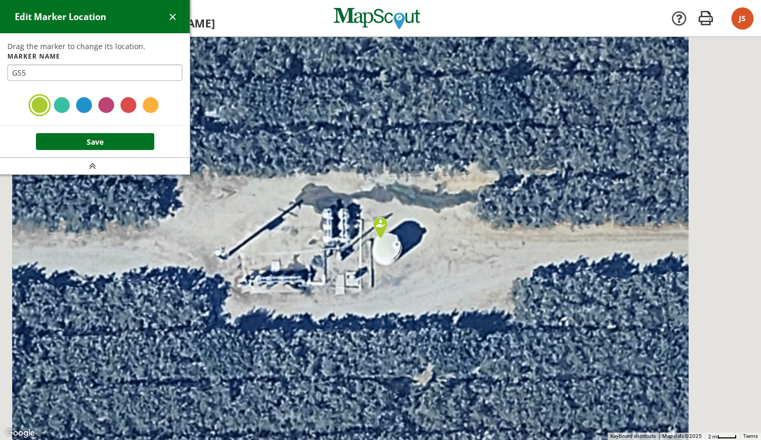
click at [123, 110] on div at bounding box center [128, 105] width 19 height 19
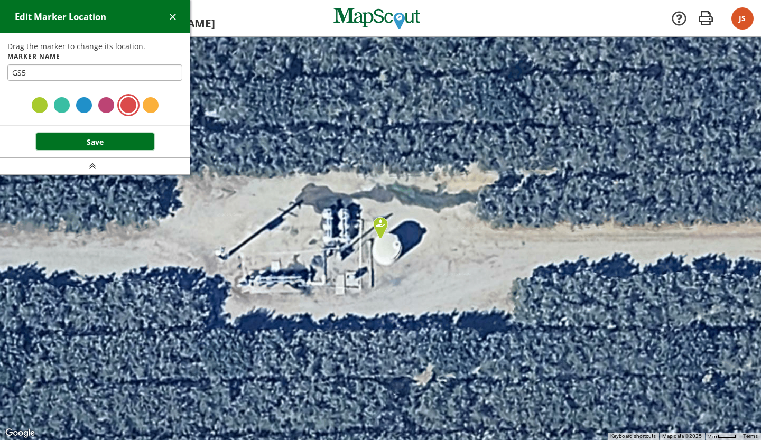
click at [117, 142] on button "Save" at bounding box center [95, 141] width 118 height 17
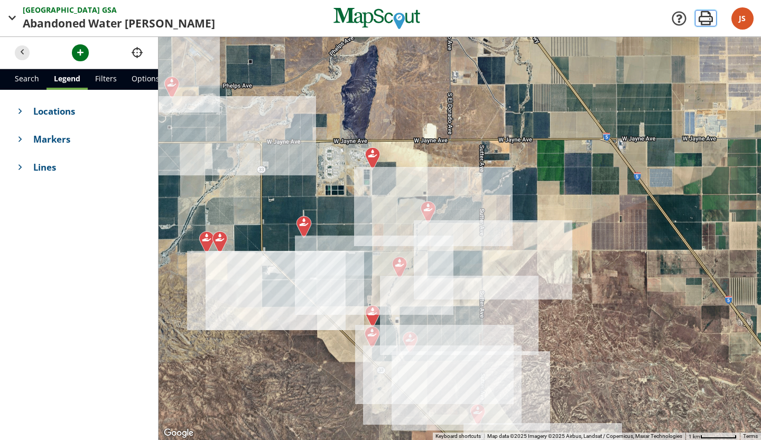
click at [711, 15] on span "button" at bounding box center [706, 18] width 22 height 22
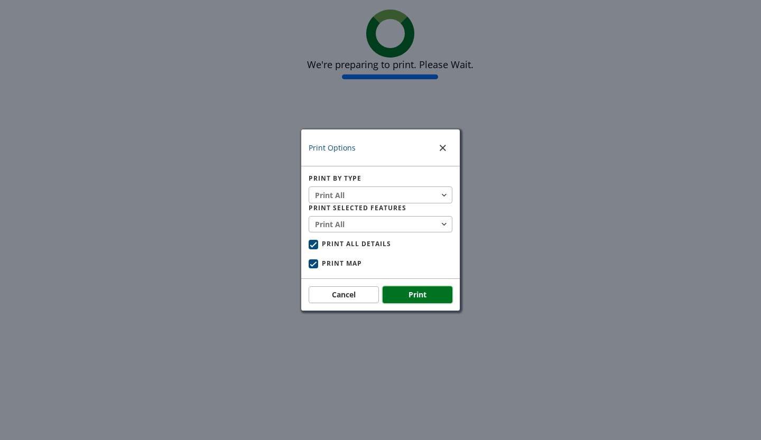
click at [427, 298] on button "Print" at bounding box center [418, 294] width 70 height 17
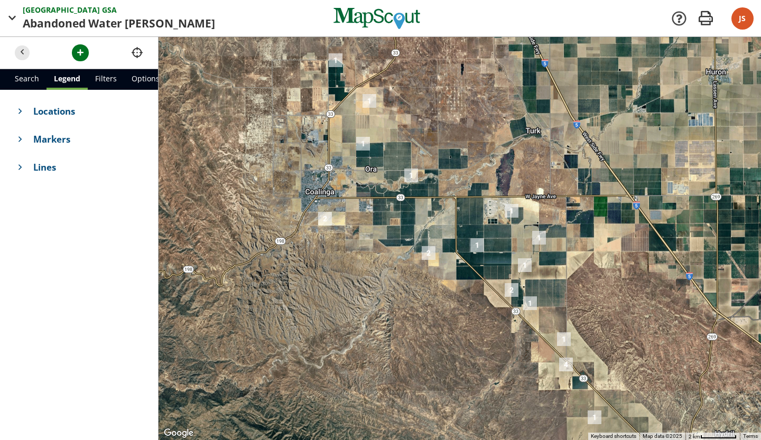
click at [406, 212] on div at bounding box center [460, 238] width 603 height 403
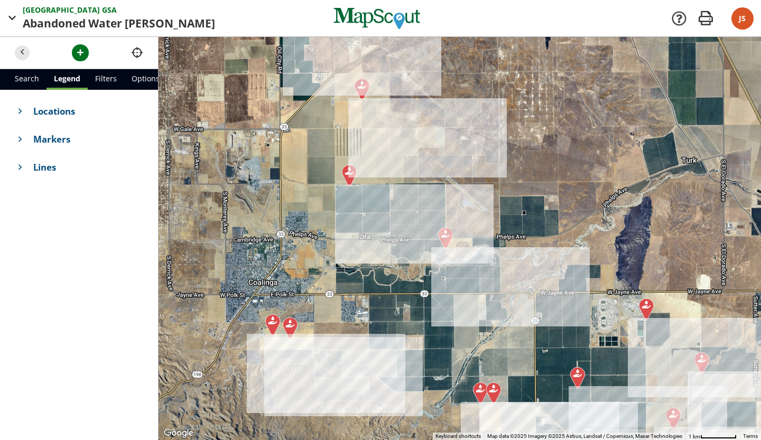
drag, startPoint x: 403, startPoint y: 170, endPoint x: 404, endPoint y: 228, distance: 58.2
click at [431, 281] on div at bounding box center [460, 238] width 603 height 403
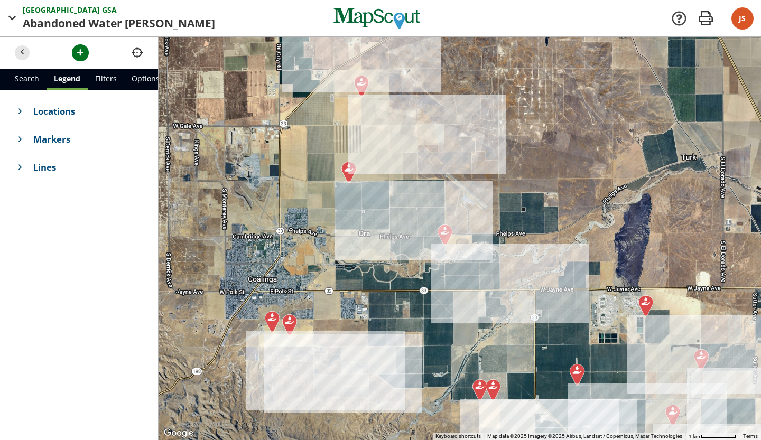
click at [406, 202] on div at bounding box center [460, 238] width 603 height 403
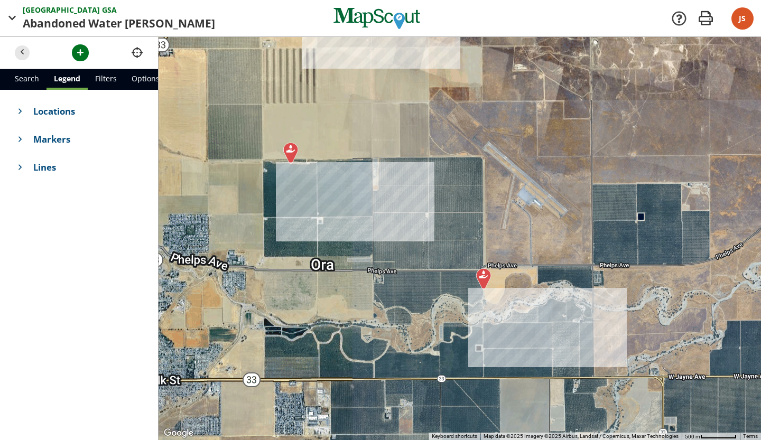
click at [406, 202] on div at bounding box center [460, 238] width 603 height 403
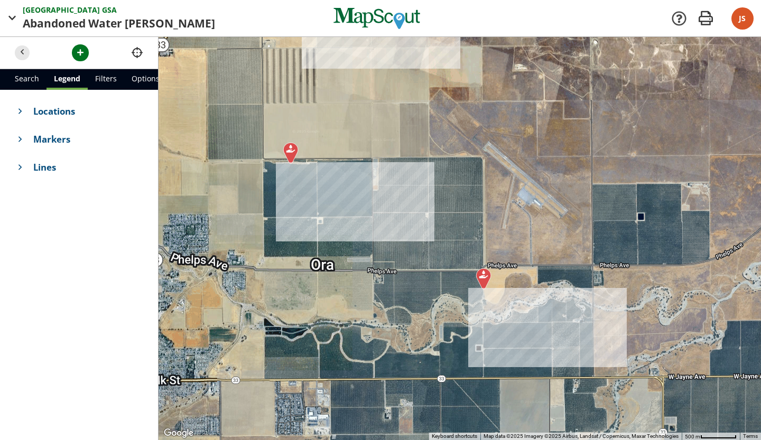
click at [406, 202] on div at bounding box center [460, 238] width 603 height 403
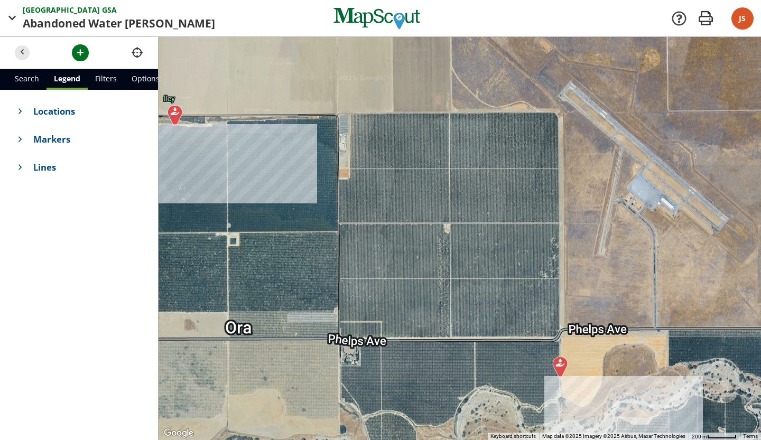
click at [406, 202] on div at bounding box center [460, 238] width 603 height 403
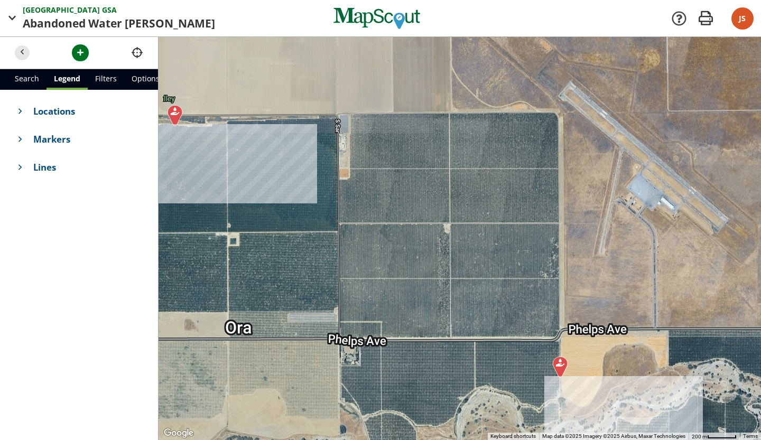
click at [406, 202] on div at bounding box center [460, 238] width 603 height 403
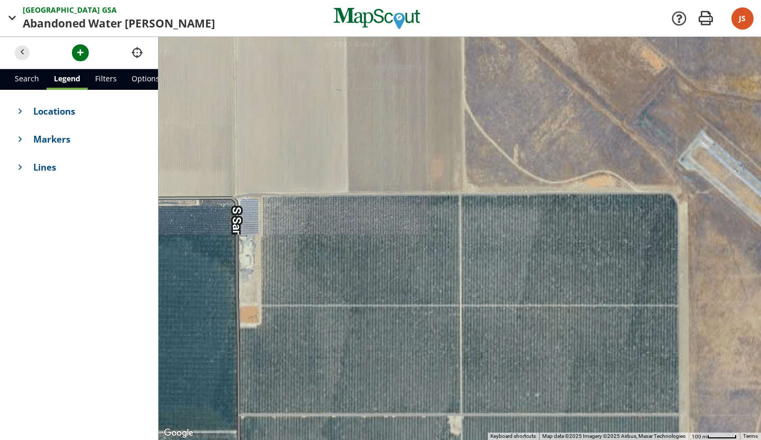
drag, startPoint x: 431, startPoint y: 166, endPoint x: 397, endPoint y: 339, distance: 176.0
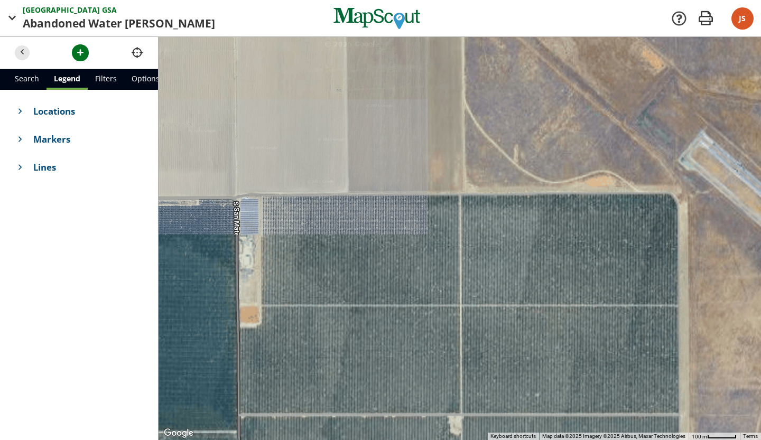
click at [397, 339] on div at bounding box center [460, 238] width 603 height 403
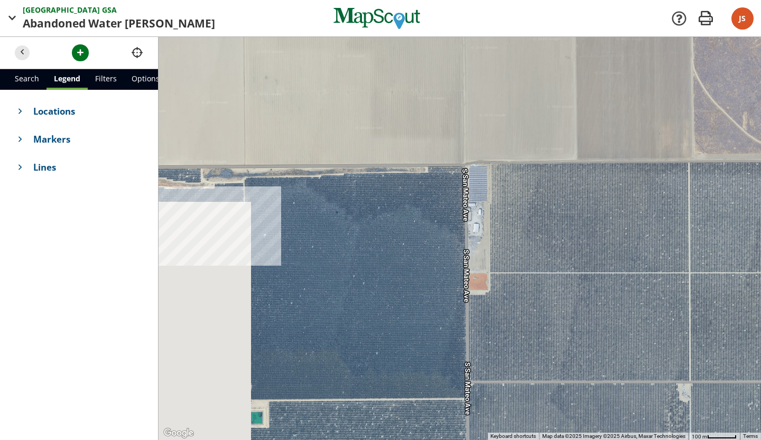
drag, startPoint x: 402, startPoint y: 280, endPoint x: 630, endPoint y: 251, distance: 229.6
click at [630, 251] on div at bounding box center [460, 238] width 603 height 403
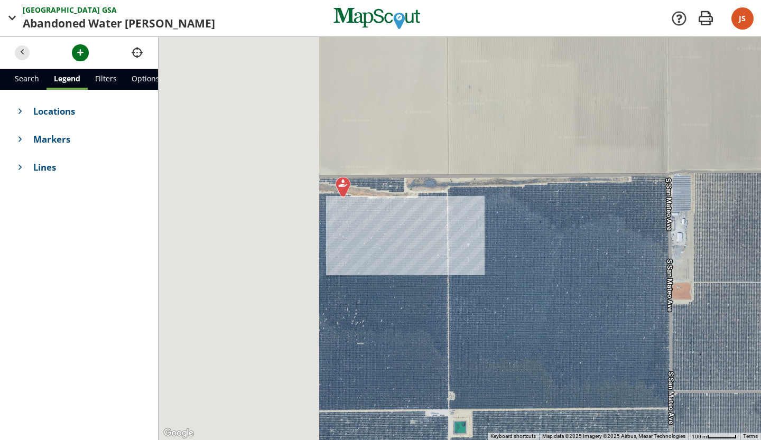
drag, startPoint x: 665, startPoint y: 215, endPoint x: 732, endPoint y: 213, distance: 66.6
click at [732, 213] on div at bounding box center [460, 238] width 603 height 403
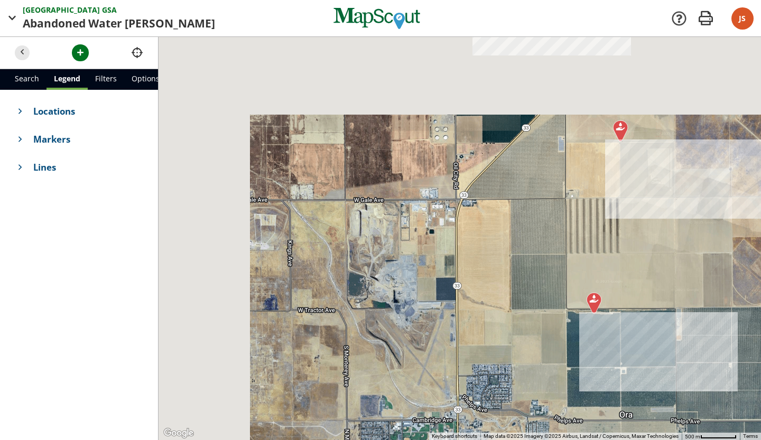
drag, startPoint x: 368, startPoint y: 196, endPoint x: 558, endPoint y: 316, distance: 224.9
click at [558, 316] on div at bounding box center [460, 238] width 603 height 403
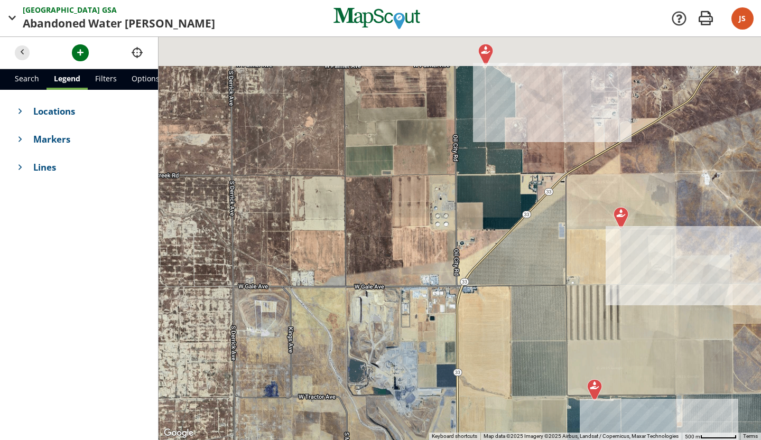
drag, startPoint x: 469, startPoint y: 134, endPoint x: 468, endPoint y: 221, distance: 87.7
click at [468, 221] on div at bounding box center [460, 238] width 603 height 403
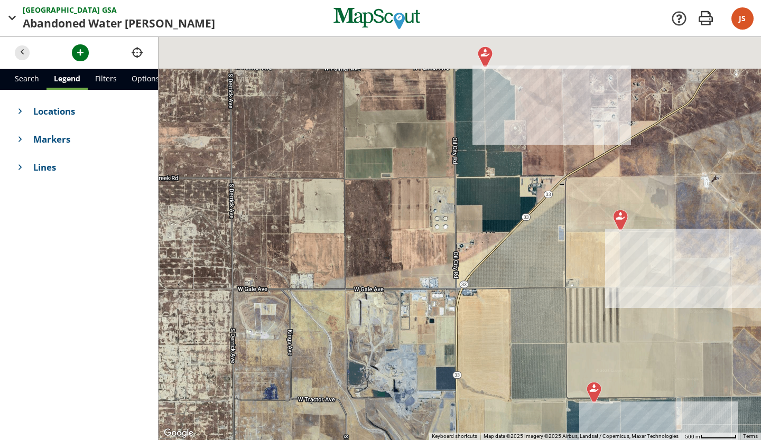
click at [468, 221] on div at bounding box center [460, 238] width 603 height 403
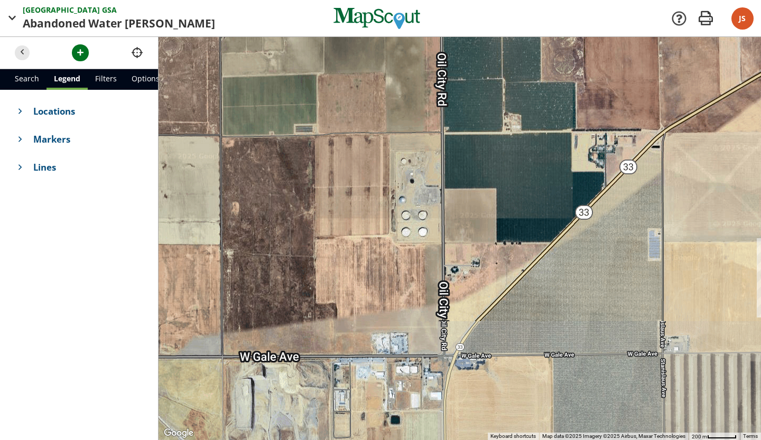
click at [468, 221] on div at bounding box center [460, 238] width 603 height 403
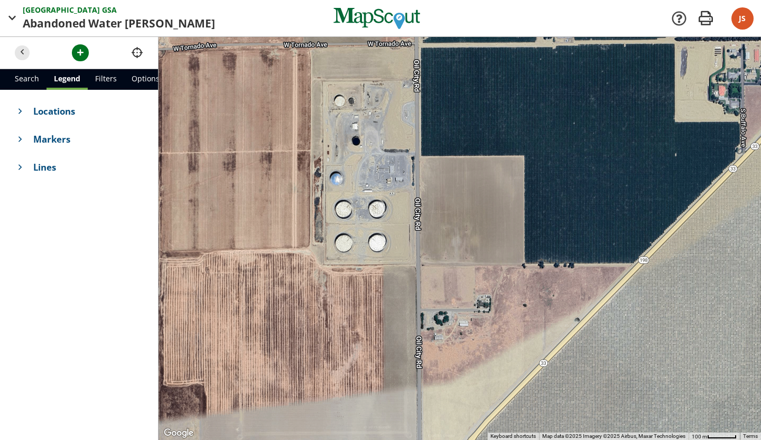
click at [438, 238] on div at bounding box center [460, 238] width 603 height 403
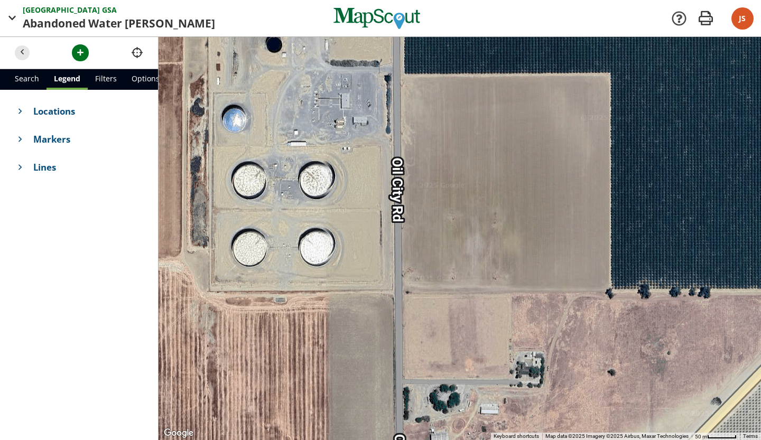
click at [423, 305] on div at bounding box center [460, 238] width 603 height 403
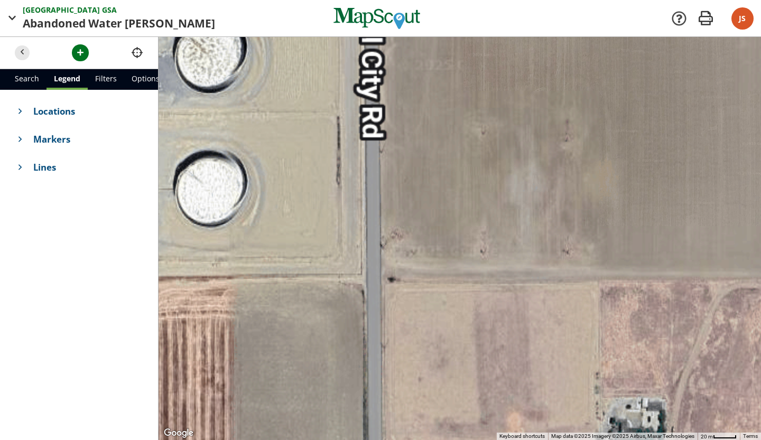
click at [423, 305] on div at bounding box center [460, 238] width 603 height 403
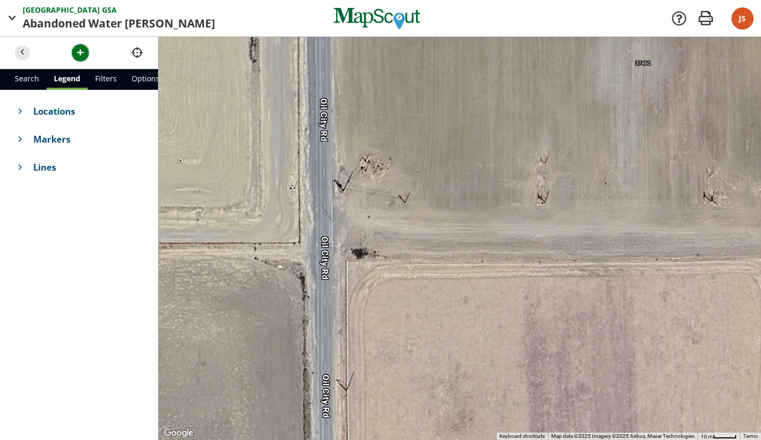
click at [85, 58] on span "button" at bounding box center [80, 52] width 11 height 11
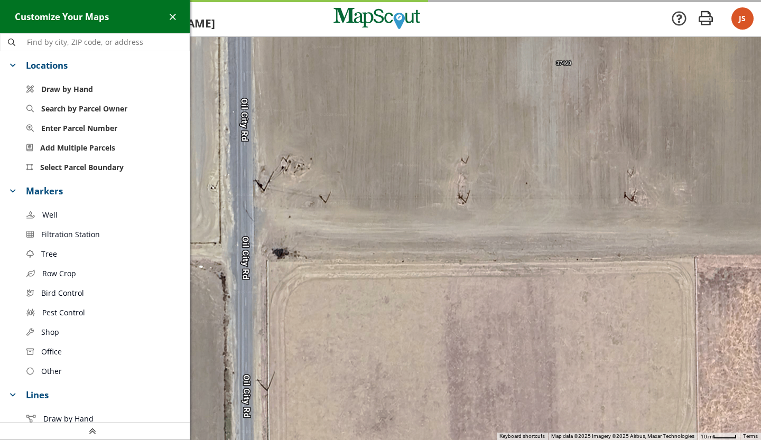
click at [123, 215] on link "Well" at bounding box center [103, 215] width 171 height 20
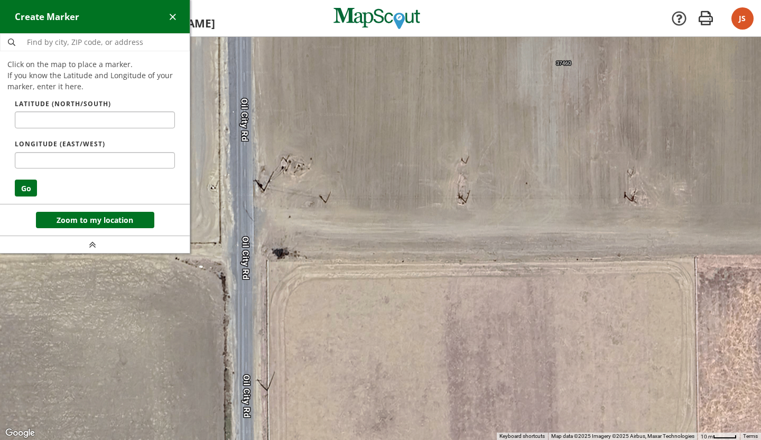
click at [295, 169] on div at bounding box center [380, 239] width 761 height 403
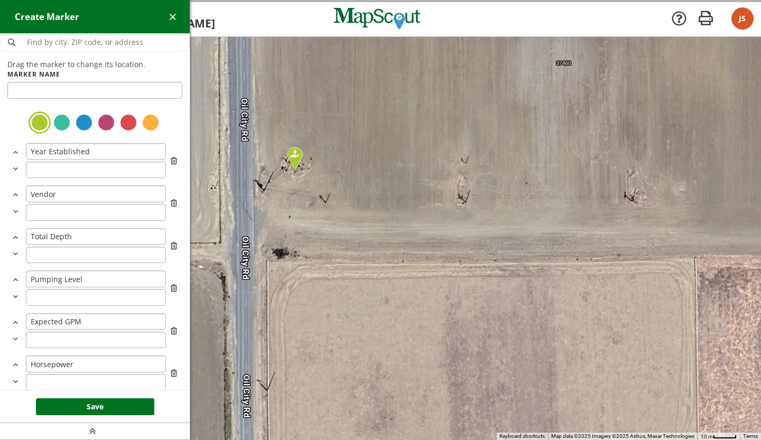
click at [124, 121] on div at bounding box center [94, 123] width 175 height 26
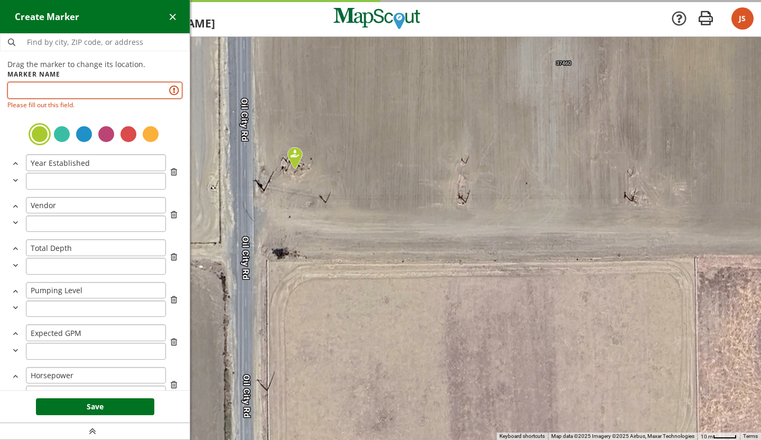
click at [84, 94] on input "text" at bounding box center [94, 90] width 175 height 17
click at [119, 135] on div at bounding box center [128, 134] width 19 height 19
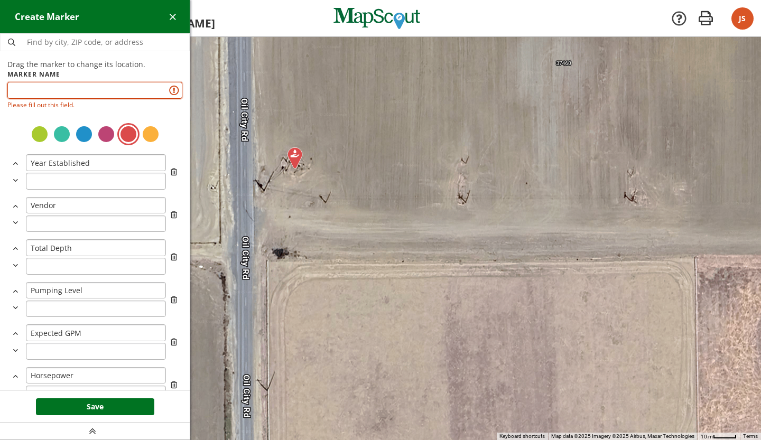
click at [107, 85] on input "text" at bounding box center [94, 90] width 175 height 17
type input "W"
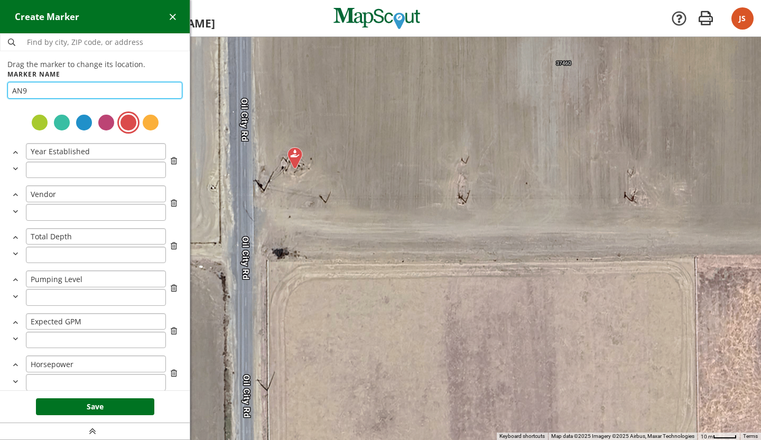
type input "AN9"
click at [123, 404] on button "Save" at bounding box center [95, 407] width 118 height 17
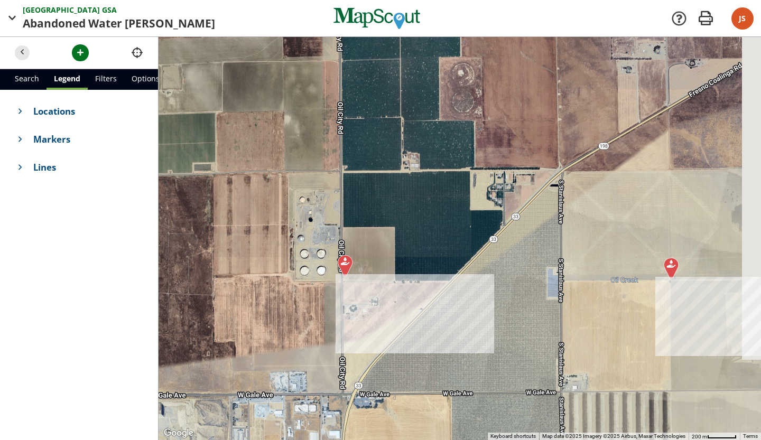
drag, startPoint x: 434, startPoint y: 179, endPoint x: 397, endPoint y: 244, distance: 74.8
click at [397, 244] on div at bounding box center [460, 238] width 603 height 403
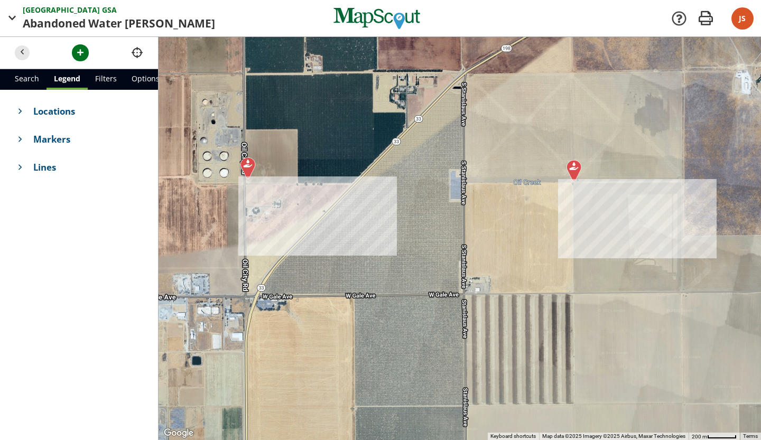
drag, startPoint x: 489, startPoint y: 314, endPoint x: 378, endPoint y: 211, distance: 151.8
click at [378, 211] on div at bounding box center [460, 238] width 603 height 403
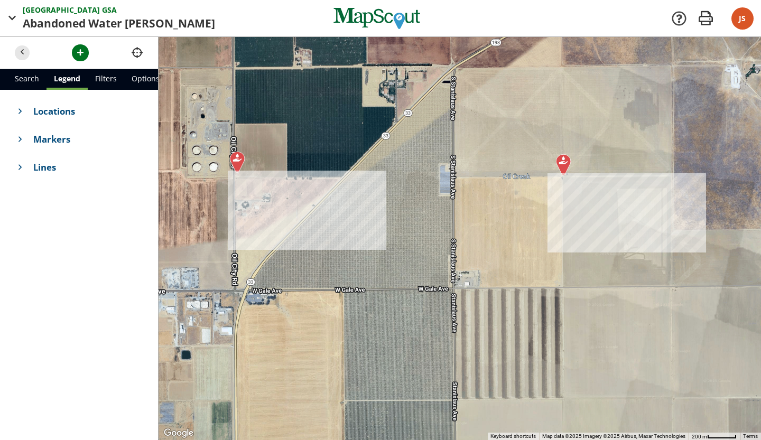
click at [560, 185] on div at bounding box center [460, 238] width 603 height 403
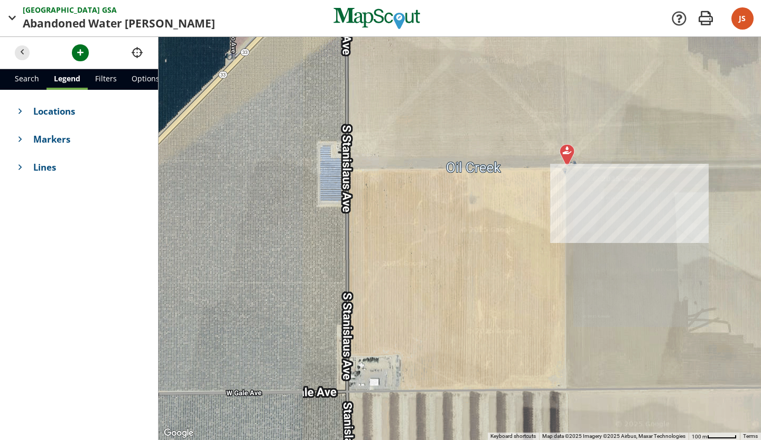
click at [560, 185] on div at bounding box center [460, 238] width 603 height 403
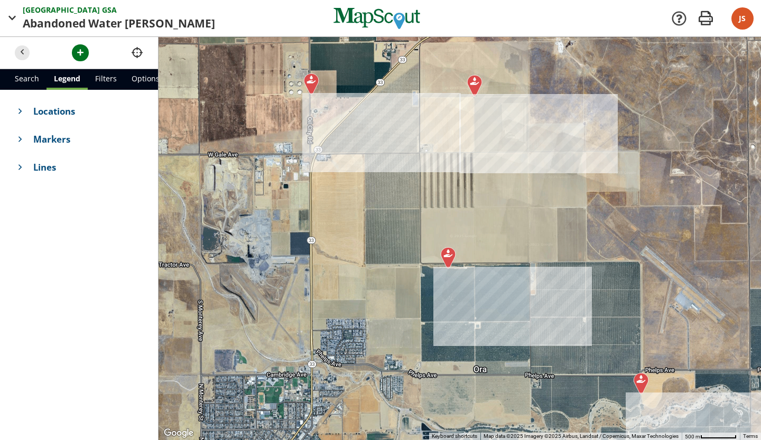
drag, startPoint x: 530, startPoint y: 277, endPoint x: 449, endPoint y: 137, distance: 162.5
click at [449, 137] on div at bounding box center [460, 238] width 603 height 403
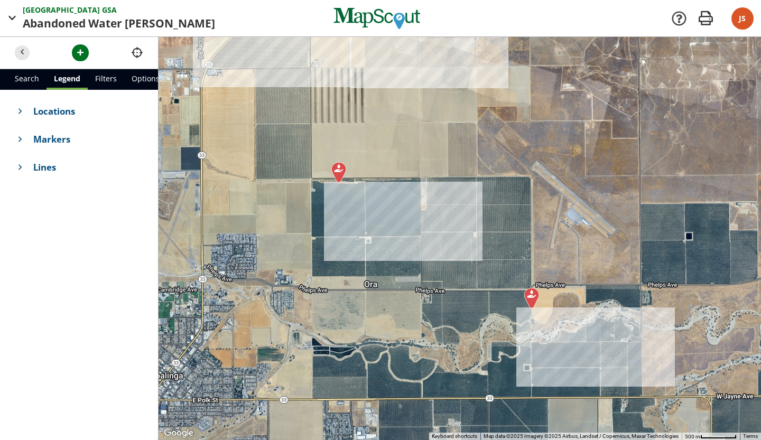
drag, startPoint x: 640, startPoint y: 345, endPoint x: 527, endPoint y: 262, distance: 139.9
click at [527, 262] on div at bounding box center [460, 238] width 603 height 403
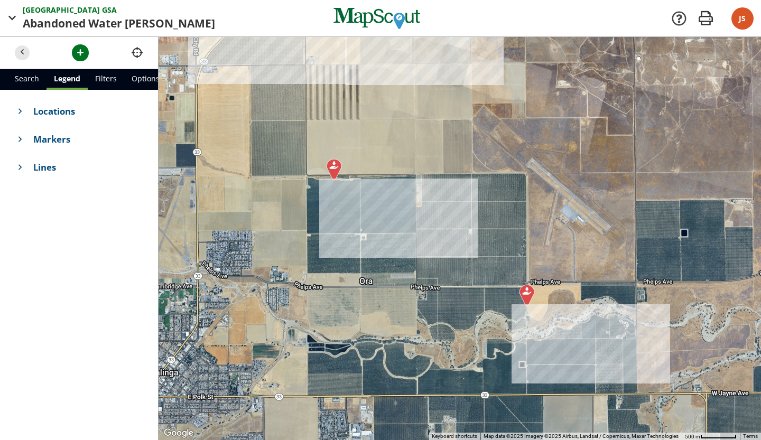
click at [522, 281] on img at bounding box center [527, 295] width 24 height 31
click at [522, 281] on div at bounding box center [460, 238] width 603 height 403
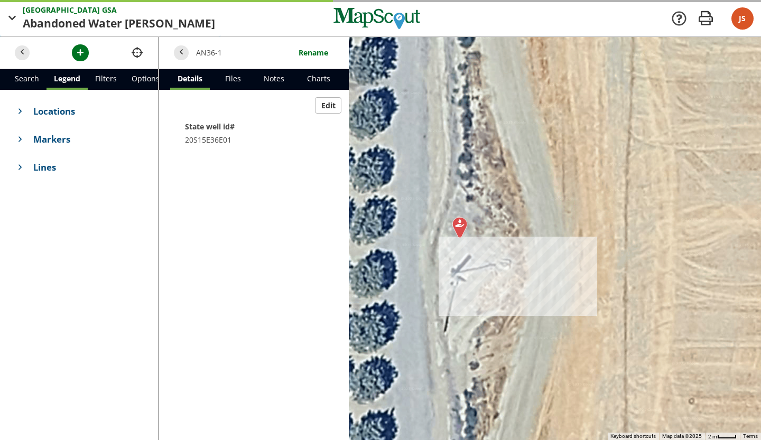
click at [11, 17] on span "button" at bounding box center [12, 18] width 13 height 13
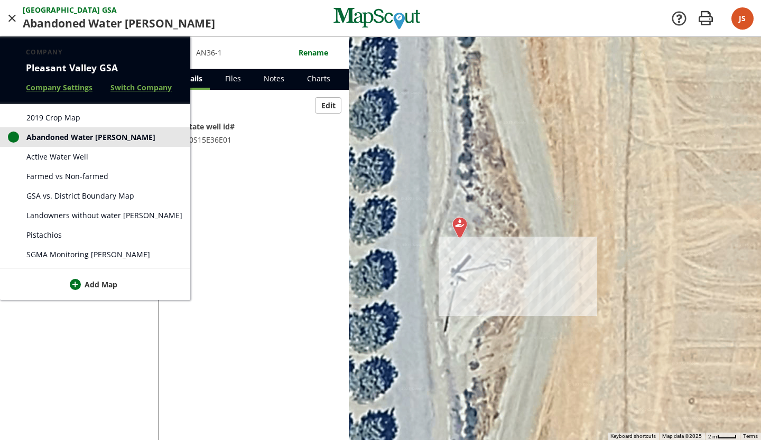
click at [576, 209] on div at bounding box center [380, 220] width 761 height 440
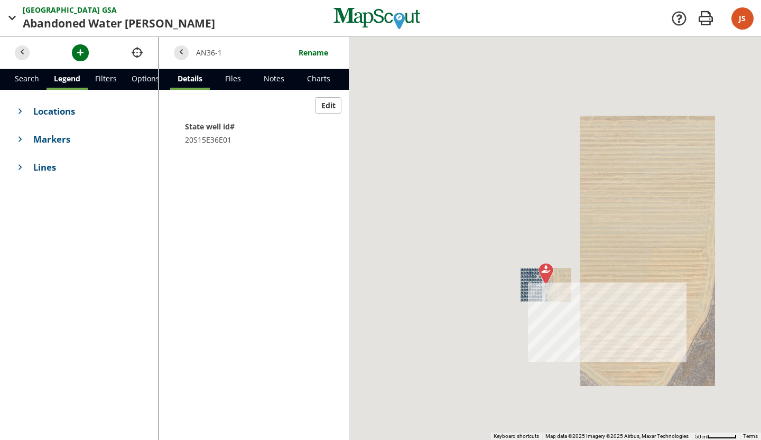
drag, startPoint x: 563, startPoint y: 216, endPoint x: 536, endPoint y: 297, distance: 85.2
click at [536, 297] on div at bounding box center [460, 238] width 603 height 403
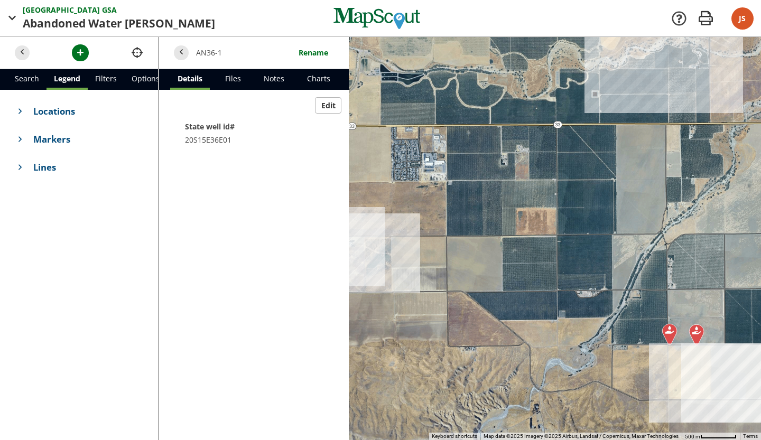
drag, startPoint x: 522, startPoint y: 325, endPoint x: 594, endPoint y: 118, distance: 219.3
click at [594, 118] on div at bounding box center [460, 238] width 603 height 403
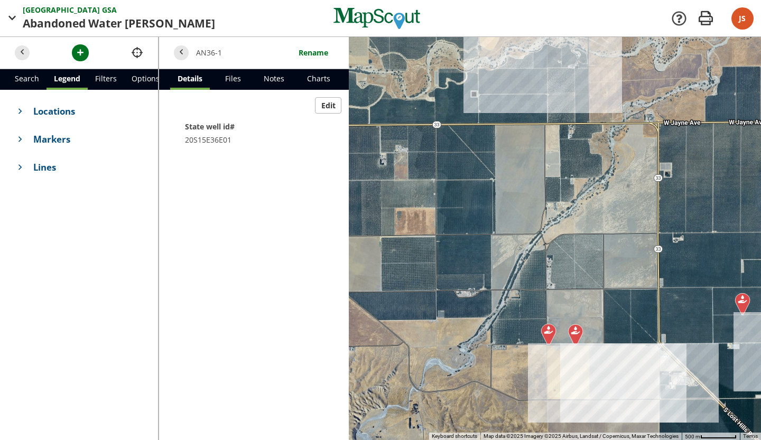
drag, startPoint x: 654, startPoint y: 367, endPoint x: 530, endPoint y: 366, distance: 124.7
click at [530, 366] on div at bounding box center [460, 238] width 603 height 403
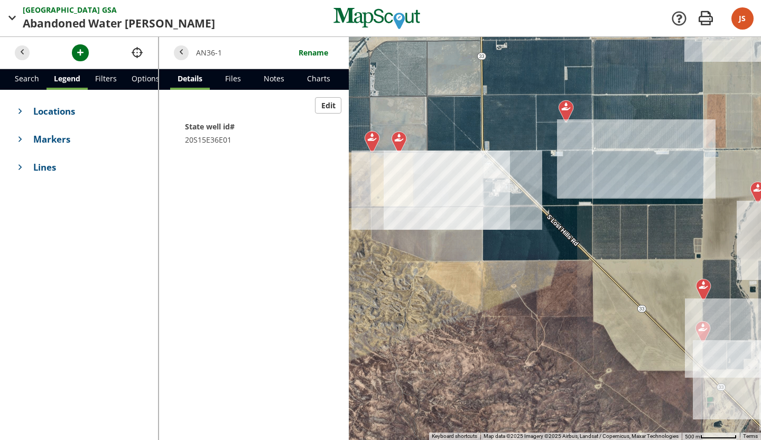
drag, startPoint x: 651, startPoint y: 286, endPoint x: 472, endPoint y: 78, distance: 274.3
click at [472, 78] on div at bounding box center [460, 238] width 603 height 403
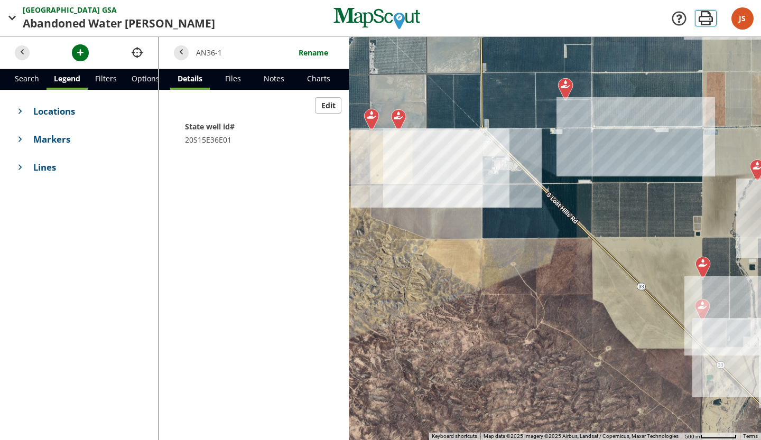
click at [707, 19] on span "button" at bounding box center [706, 18] width 22 height 22
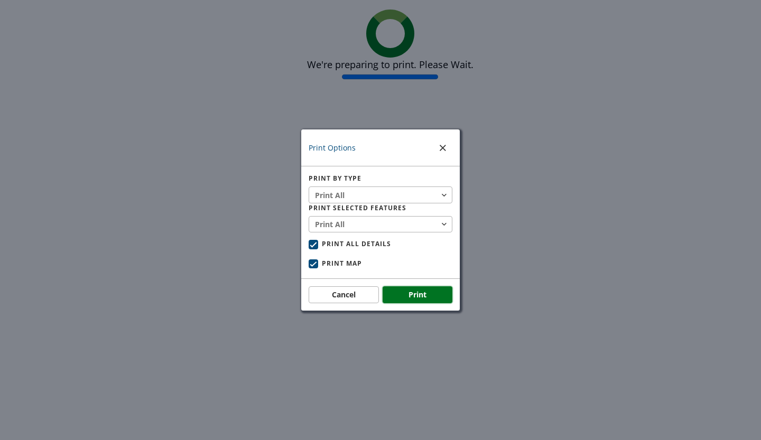
click at [443, 294] on button "Print" at bounding box center [418, 294] width 70 height 17
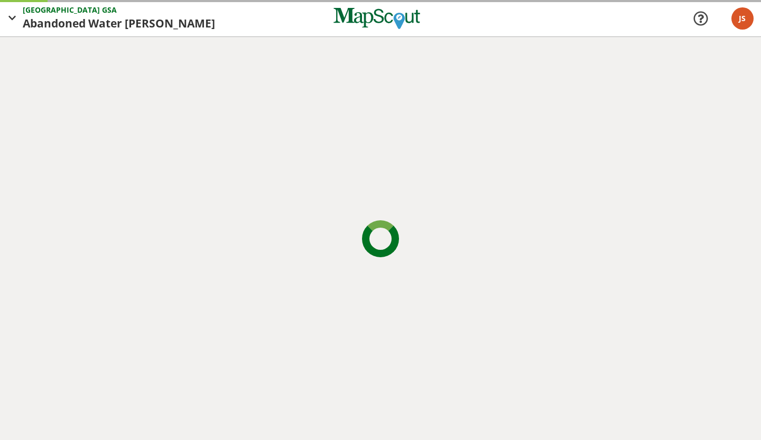
drag, startPoint x: 573, startPoint y: 261, endPoint x: 465, endPoint y: 229, distance: 113.0
click at [465, 229] on div "Pleasant Valley GSA GSA Abandoned Water [PERSON_NAME] [PERSON_NAME] Company Ple…" at bounding box center [380, 220] width 761 height 440
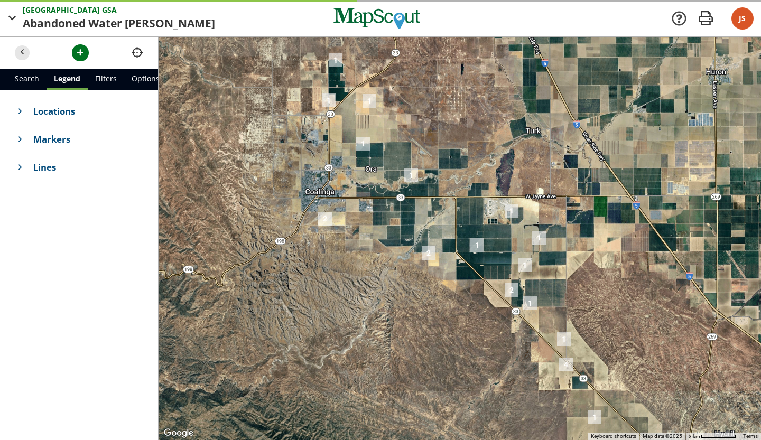
click at [543, 258] on div at bounding box center [460, 238] width 603 height 403
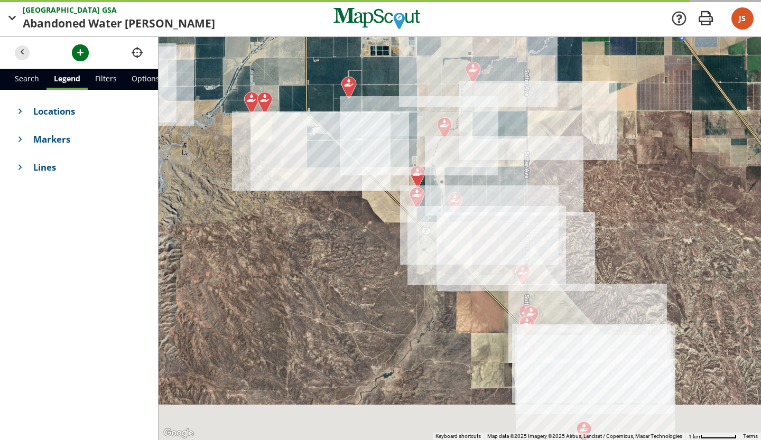
drag, startPoint x: 543, startPoint y: 258, endPoint x: 486, endPoint y: 157, distance: 116.4
click at [476, 121] on div at bounding box center [460, 238] width 603 height 403
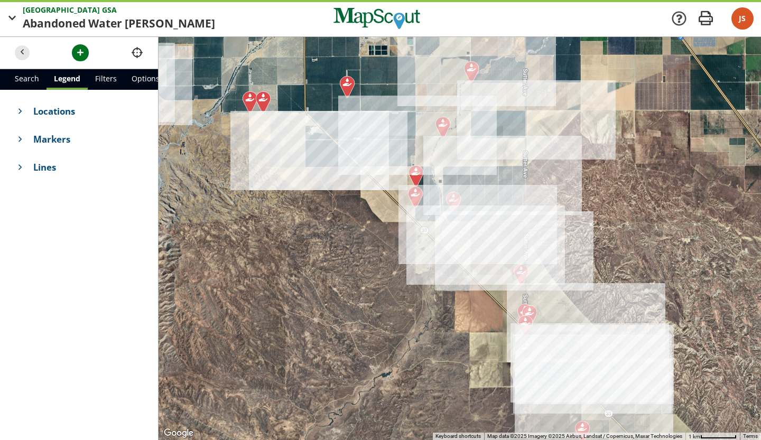
click at [470, 223] on div at bounding box center [460, 238] width 603 height 403
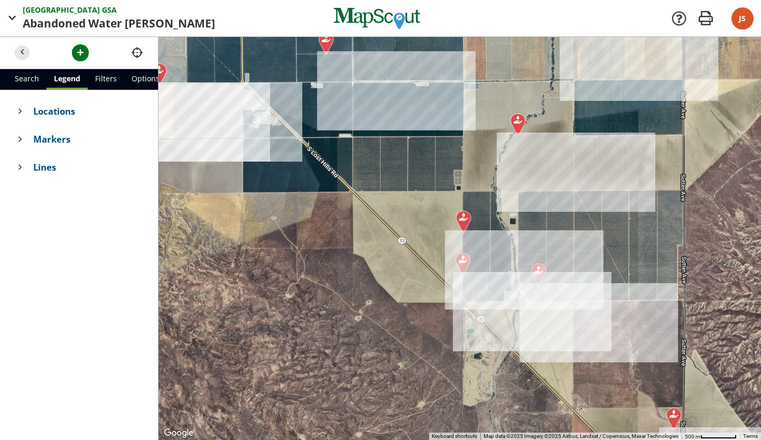
drag, startPoint x: 472, startPoint y: 218, endPoint x: 569, endPoint y: 289, distance: 120.0
click at [569, 292] on div at bounding box center [460, 238] width 603 height 403
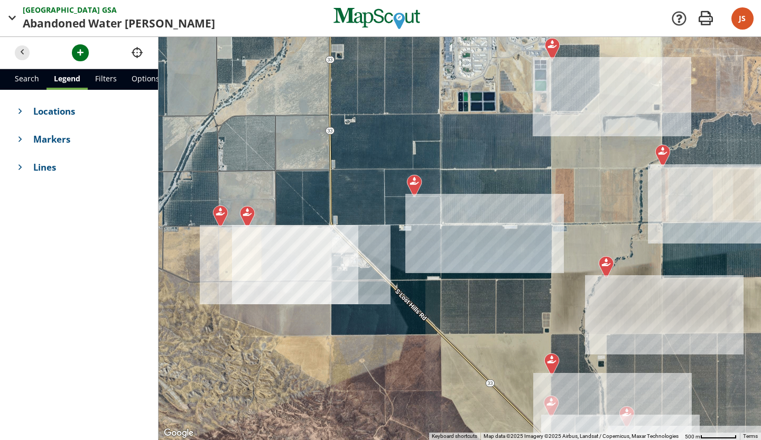
drag, startPoint x: 503, startPoint y: 213, endPoint x: 590, endPoint y: 358, distance: 169.5
click at [590, 358] on div at bounding box center [460, 238] width 603 height 403
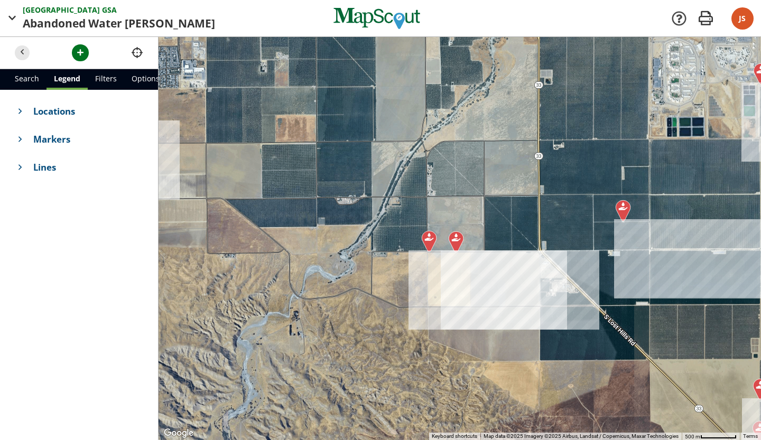
drag, startPoint x: 457, startPoint y: 273, endPoint x: 668, endPoint y: 301, distance: 212.7
click at [668, 301] on div at bounding box center [460, 238] width 603 height 403
click at [481, 224] on div at bounding box center [460, 238] width 603 height 403
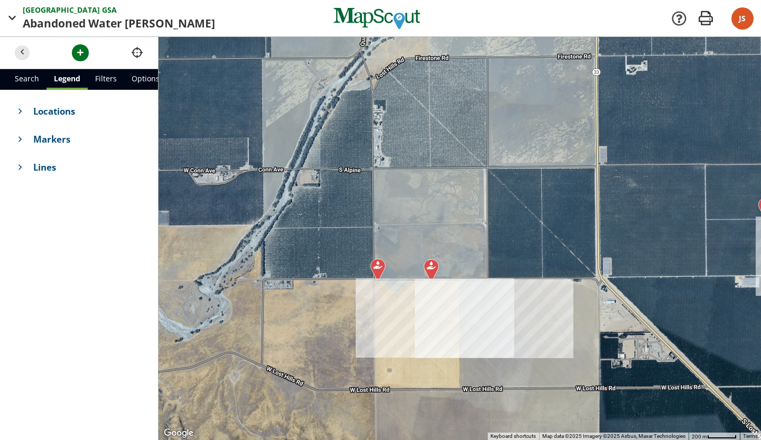
click at [497, 313] on div at bounding box center [460, 238] width 603 height 403
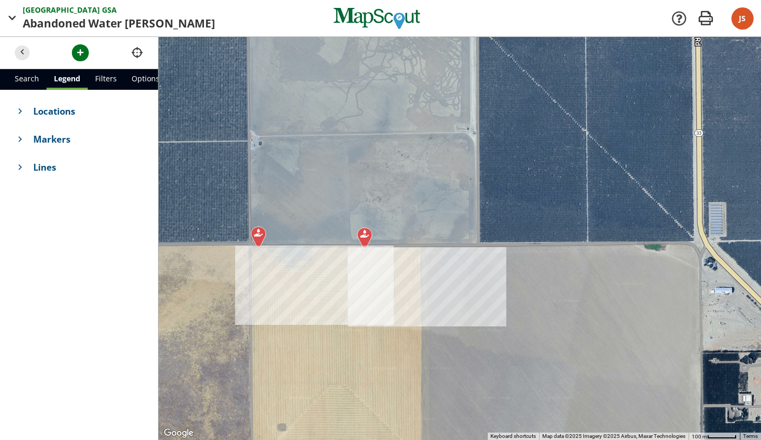
click at [408, 262] on div at bounding box center [460, 238] width 603 height 403
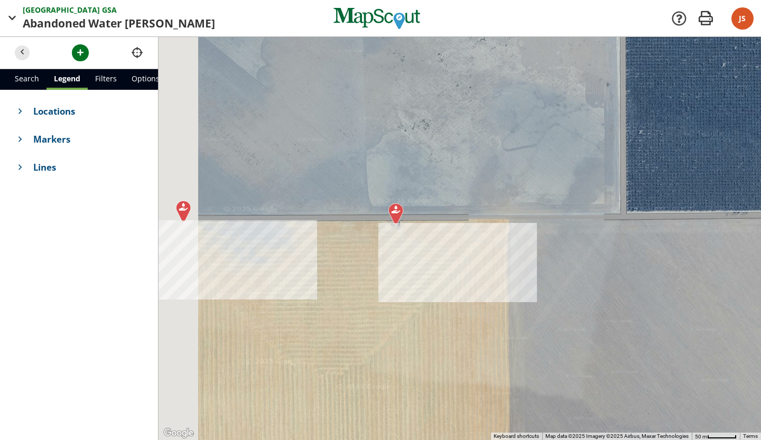
drag, startPoint x: 563, startPoint y: 253, endPoint x: 637, endPoint y: 242, distance: 75.3
click at [637, 242] on div at bounding box center [460, 238] width 603 height 403
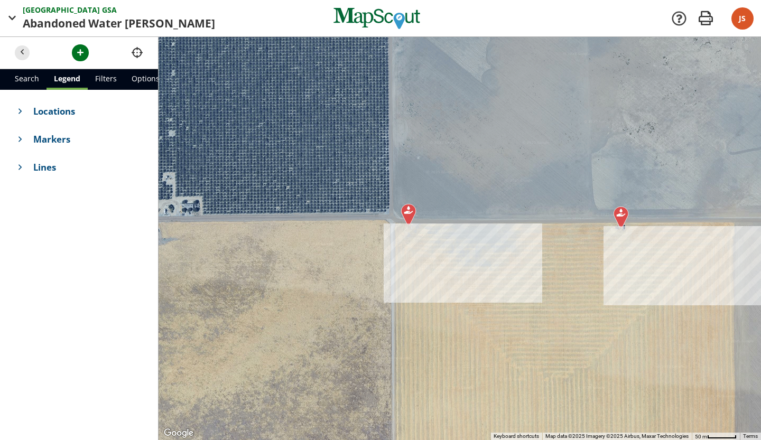
drag, startPoint x: 359, startPoint y: 266, endPoint x: 554, endPoint y: 273, distance: 194.6
click at [586, 270] on div at bounding box center [460, 238] width 603 height 403
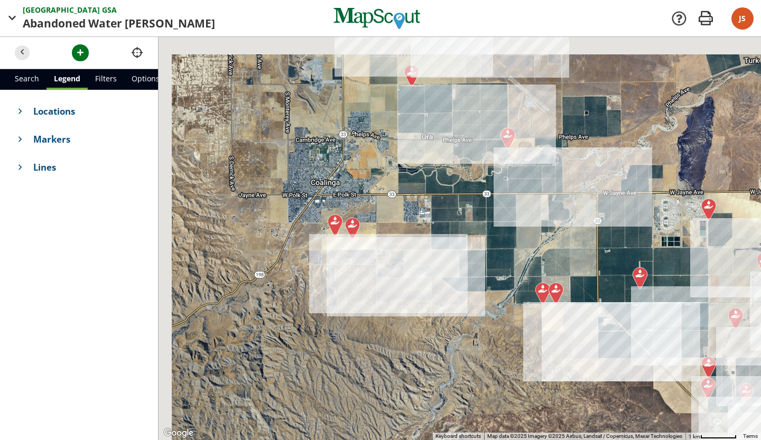
drag, startPoint x: 415, startPoint y: 195, endPoint x: 459, endPoint y: 248, distance: 69.1
click at [459, 248] on div at bounding box center [460, 238] width 603 height 403
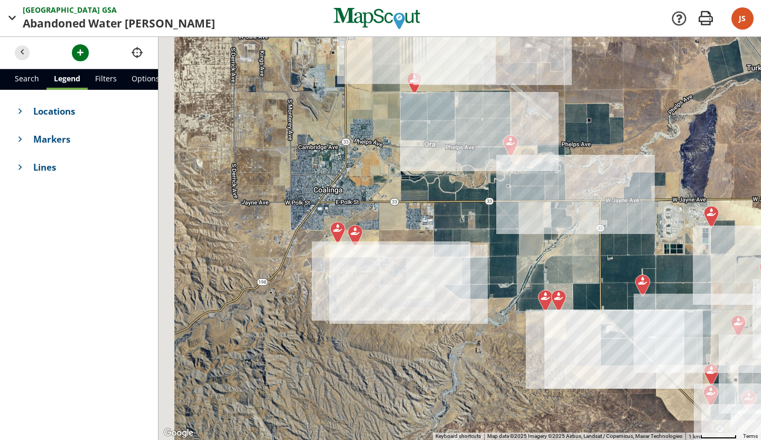
click at [459, 248] on div at bounding box center [460, 238] width 603 height 403
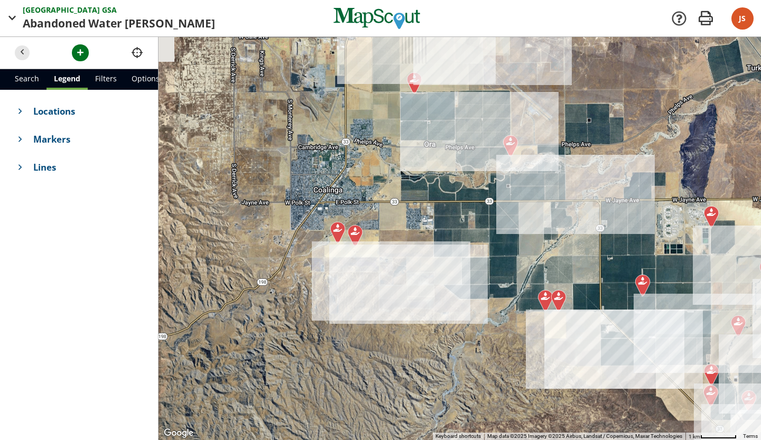
click at [459, 248] on div at bounding box center [460, 238] width 603 height 403
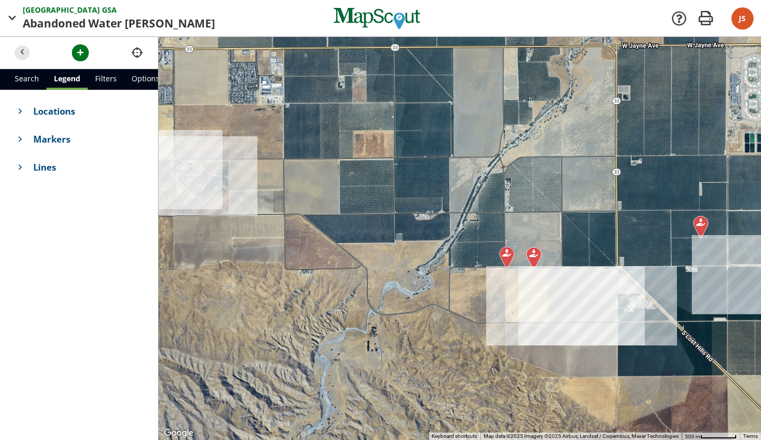
drag, startPoint x: 560, startPoint y: 340, endPoint x: 431, endPoint y: 230, distance: 169.8
click at [431, 230] on div at bounding box center [460, 238] width 603 height 403
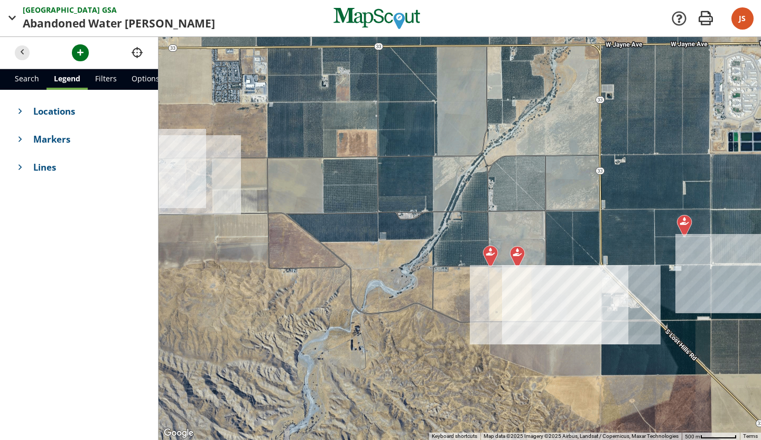
drag, startPoint x: 619, startPoint y: 276, endPoint x: 600, endPoint y: 275, distance: 19.1
click at [600, 275] on div at bounding box center [460, 238] width 603 height 403
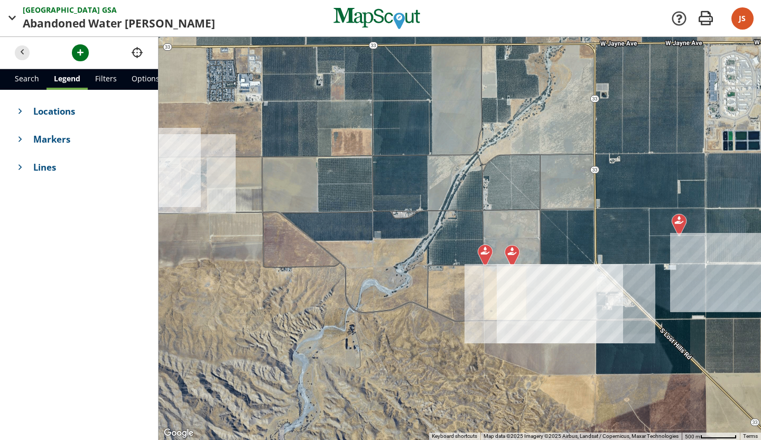
click at [569, 271] on div at bounding box center [460, 238] width 603 height 403
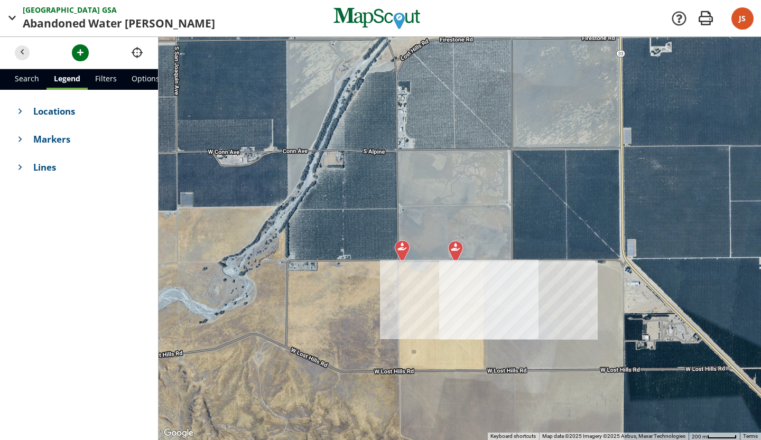
click at [569, 271] on div at bounding box center [460, 238] width 603 height 403
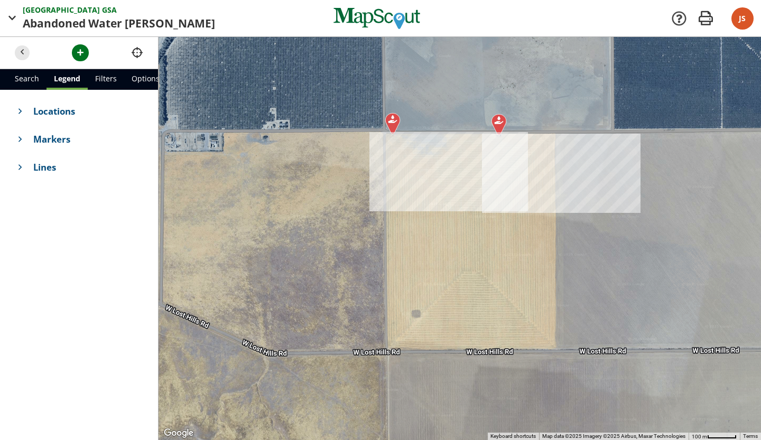
drag, startPoint x: 569, startPoint y: 271, endPoint x: 724, endPoint y: 151, distance: 195.6
click at [724, 151] on div at bounding box center [460, 238] width 603 height 403
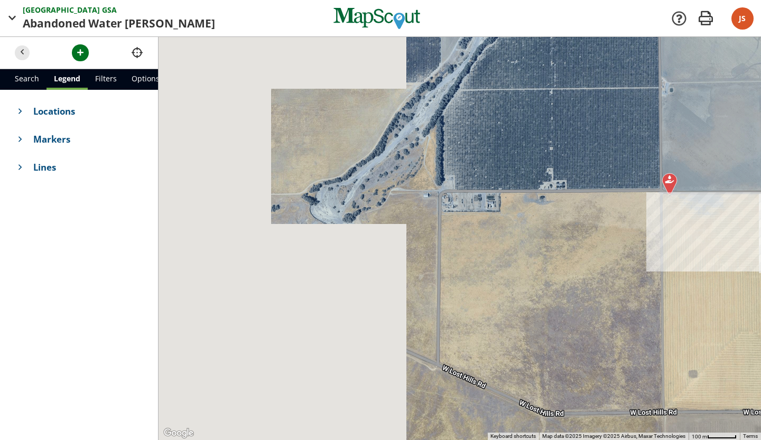
drag, startPoint x: 352, startPoint y: 286, endPoint x: 645, endPoint y: 351, distance: 299.8
click at [645, 351] on div at bounding box center [460, 238] width 603 height 403
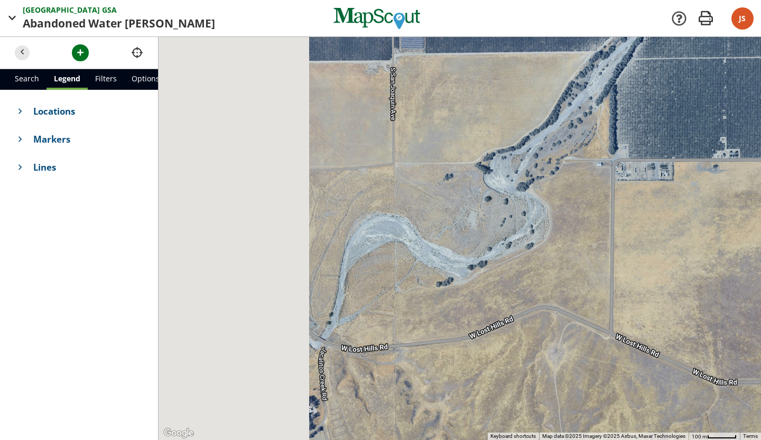
drag, startPoint x: 437, startPoint y: 226, endPoint x: 627, endPoint y: 193, distance: 193.5
click at [627, 193] on div at bounding box center [460, 238] width 603 height 403
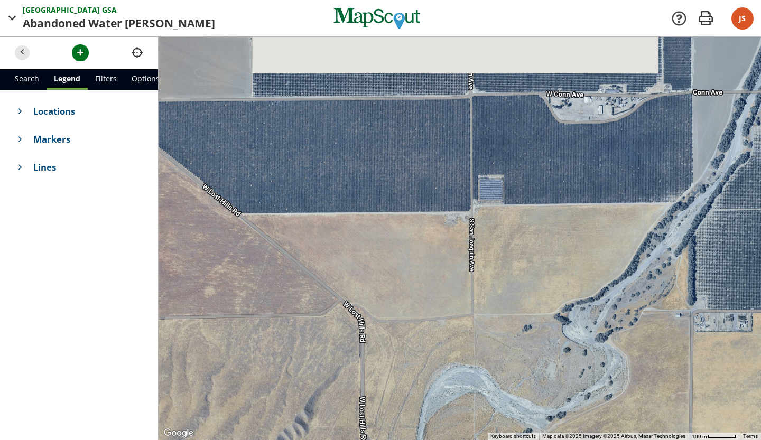
drag, startPoint x: 483, startPoint y: 202, endPoint x: 548, endPoint y: 357, distance: 168.0
click at [548, 357] on div at bounding box center [460, 238] width 603 height 403
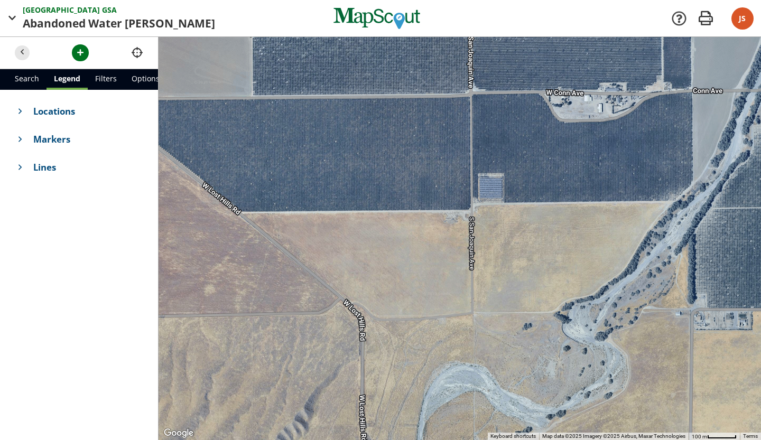
click at [486, 190] on div at bounding box center [460, 238] width 603 height 403
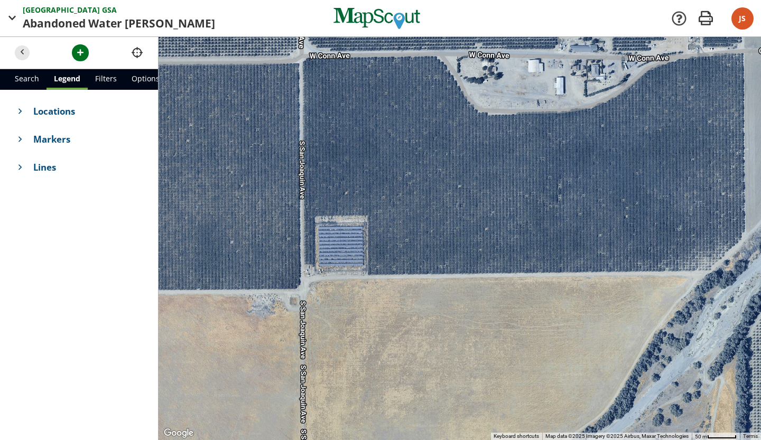
drag, startPoint x: 535, startPoint y: 200, endPoint x: 443, endPoint y: 256, distance: 108.1
click at [443, 256] on div at bounding box center [460, 238] width 603 height 403
click at [86, 53] on span "button" at bounding box center [80, 52] width 11 height 11
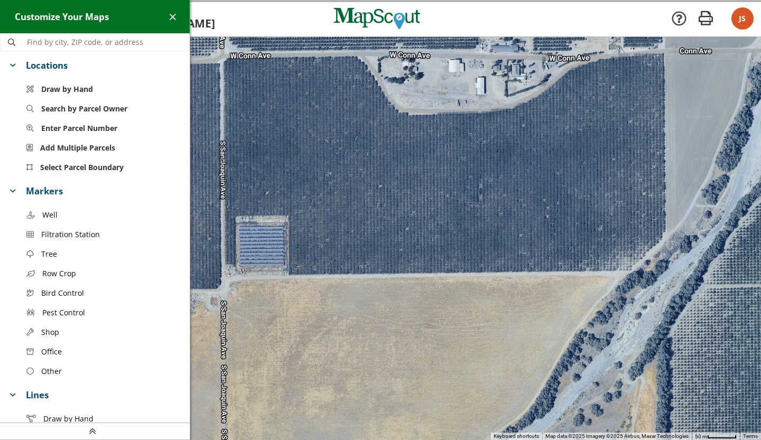
click at [350, 241] on div at bounding box center [380, 238] width 761 height 403
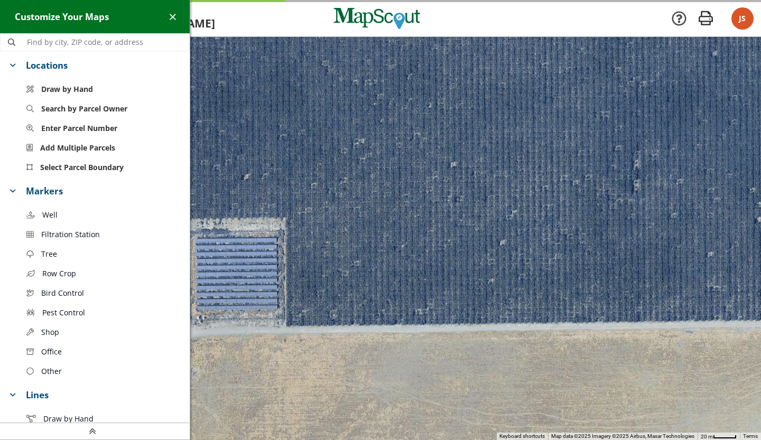
drag, startPoint x: 350, startPoint y: 241, endPoint x: 446, endPoint y: 285, distance: 105.9
click at [446, 285] on div at bounding box center [380, 238] width 761 height 403
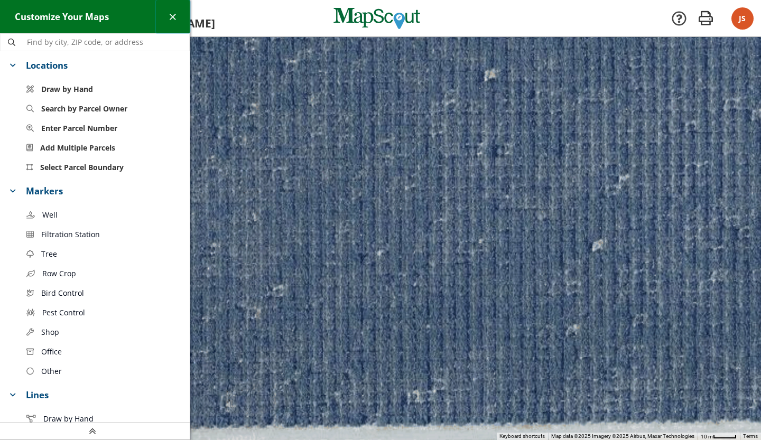
click at [172, 15] on span "button" at bounding box center [172, 16] width 11 height 11
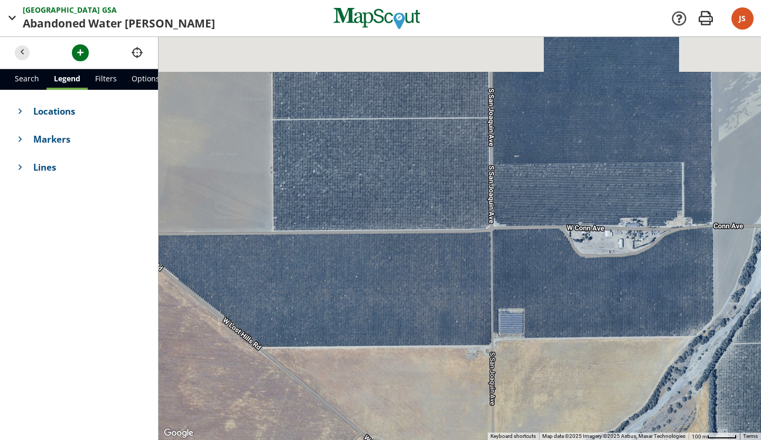
drag, startPoint x: 466, startPoint y: 340, endPoint x: 620, endPoint y: 410, distance: 169.4
click at [633, 420] on div at bounding box center [460, 238] width 603 height 403
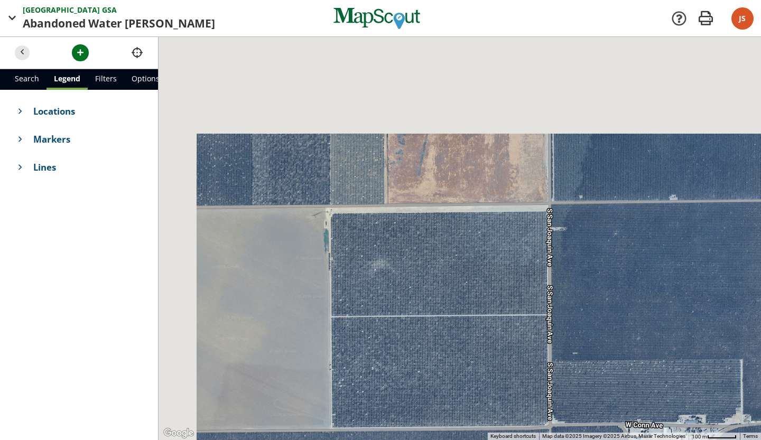
drag, startPoint x: 511, startPoint y: 208, endPoint x: 572, endPoint y: 407, distance: 208.0
click at [572, 407] on div at bounding box center [460, 238] width 603 height 403
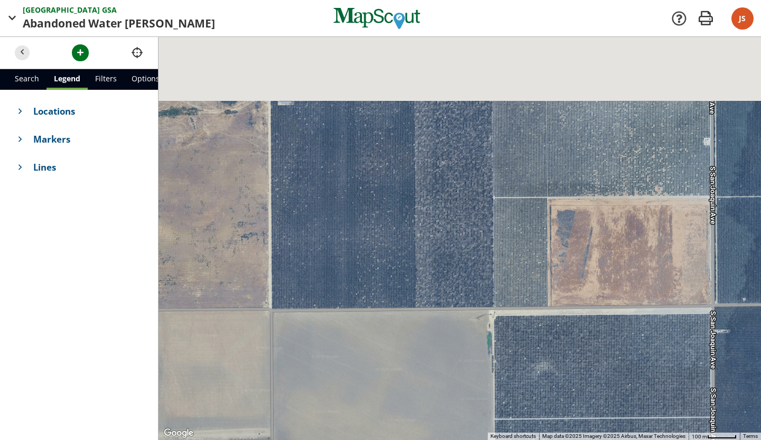
drag, startPoint x: 518, startPoint y: 265, endPoint x: 682, endPoint y: 372, distance: 196.0
click at [682, 372] on div at bounding box center [460, 238] width 603 height 403
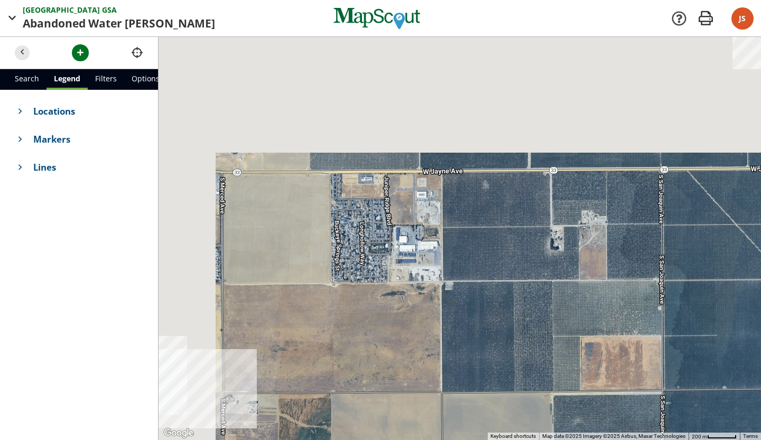
drag, startPoint x: 469, startPoint y: 182, endPoint x: 547, endPoint y: 334, distance: 170.4
click at [547, 334] on div at bounding box center [460, 238] width 603 height 403
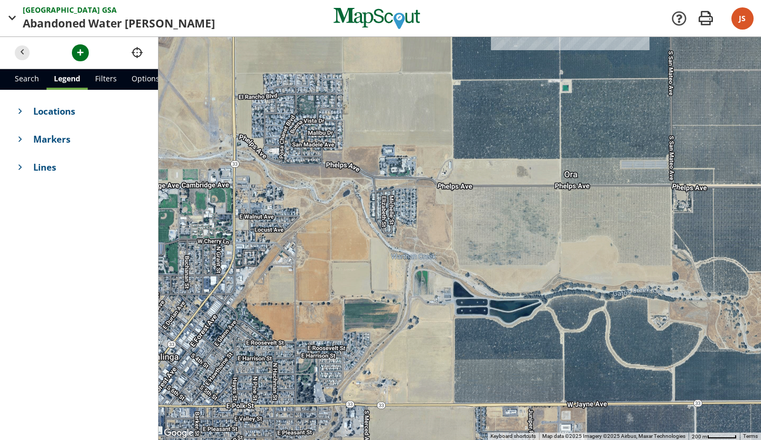
drag, startPoint x: 466, startPoint y: 196, endPoint x: 606, endPoint y: 430, distance: 273.3
click at [606, 430] on div at bounding box center [460, 238] width 603 height 403
click at [468, 110] on div at bounding box center [460, 238] width 603 height 403
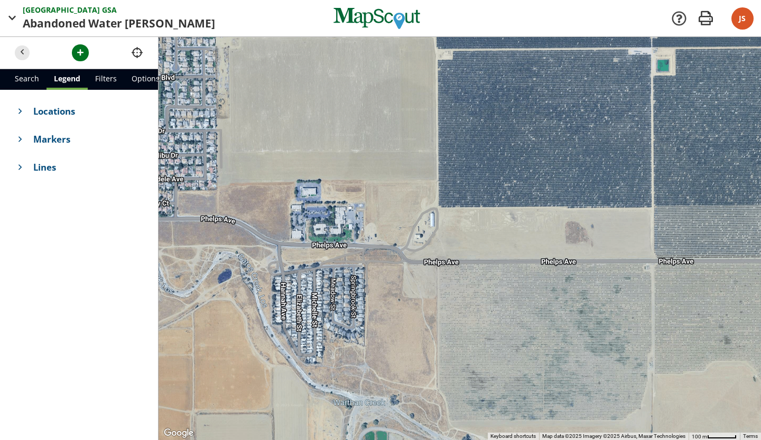
click at [468, 110] on div at bounding box center [460, 238] width 603 height 403
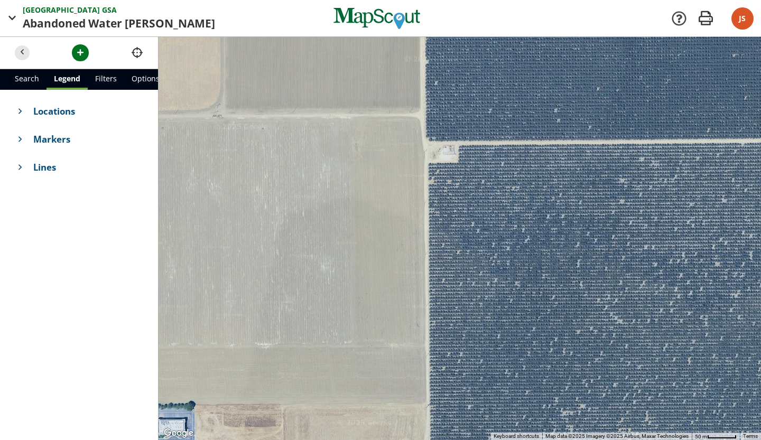
drag, startPoint x: 468, startPoint y: 110, endPoint x: 484, endPoint y: 249, distance: 140.4
click at [489, 263] on div at bounding box center [460, 238] width 603 height 403
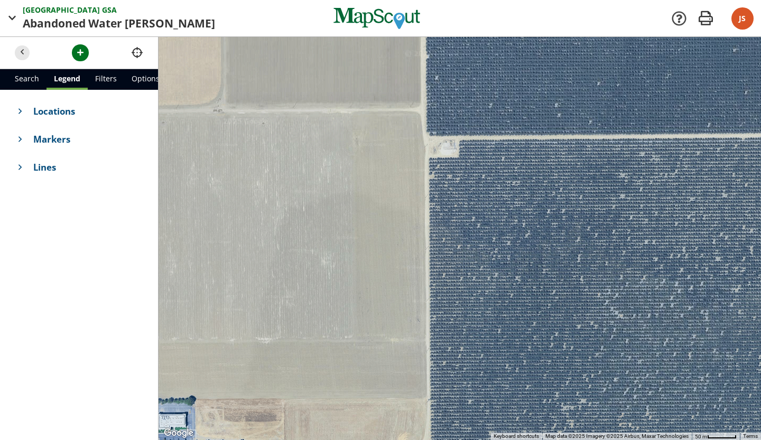
click at [448, 130] on div at bounding box center [460, 238] width 603 height 403
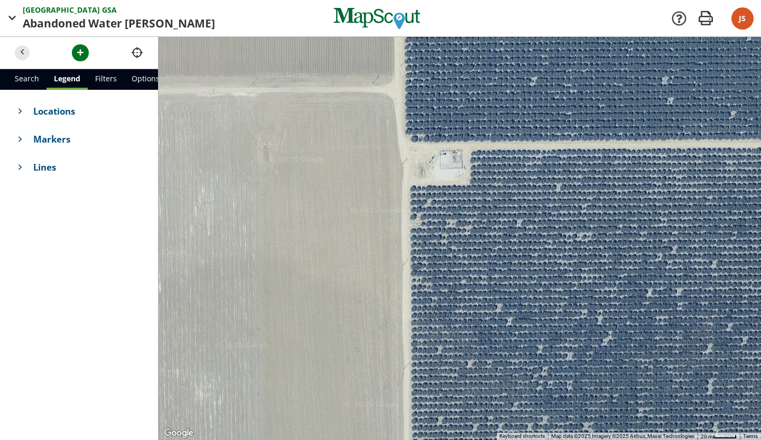
click at [448, 130] on div at bounding box center [460, 238] width 603 height 403
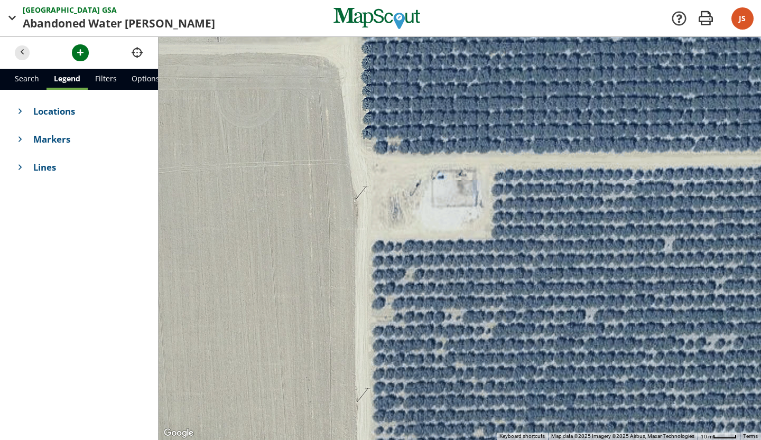
click at [465, 190] on div at bounding box center [460, 238] width 603 height 403
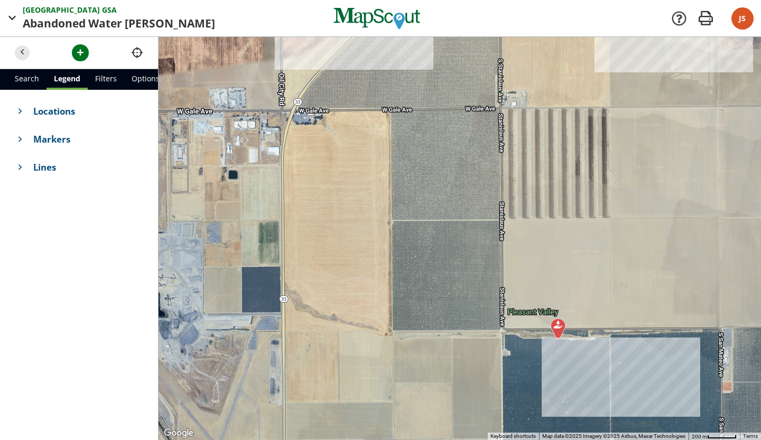
drag, startPoint x: 409, startPoint y: 180, endPoint x: 513, endPoint y: 450, distance: 290.0
click at [513, 440] on html "Pleasant Valley GSA GSA Abandoned Water [PERSON_NAME] [PERSON_NAME] Company Ple…" at bounding box center [380, 220] width 761 height 440
